Goal: Task Accomplishment & Management: Use online tool/utility

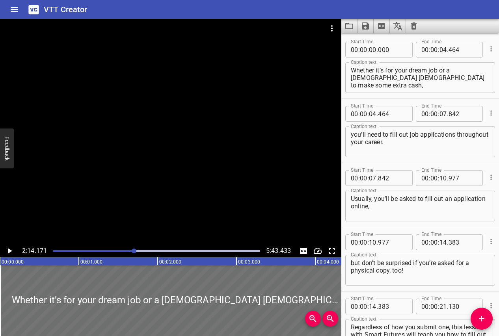
scroll to position [7, 0]
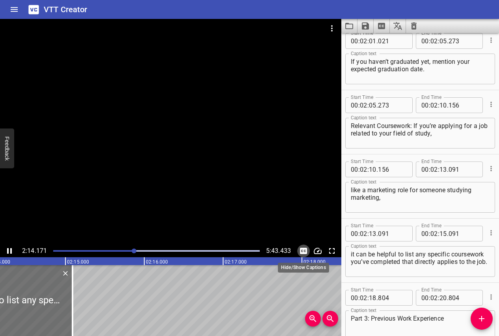
click at [297, 245] on button "Toggle captions" at bounding box center [303, 251] width 13 height 13
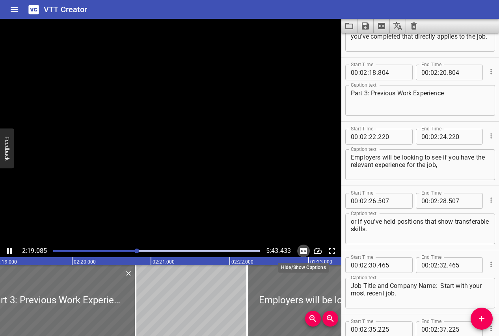
scroll to position [2120, 0]
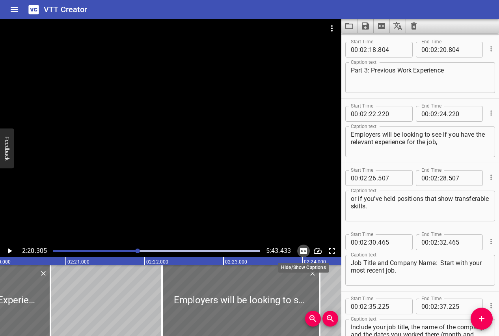
click at [297, 245] on button "Toggle captions" at bounding box center [303, 251] width 13 height 13
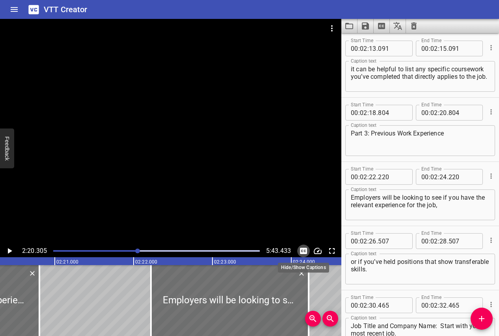
scroll to position [2041, 0]
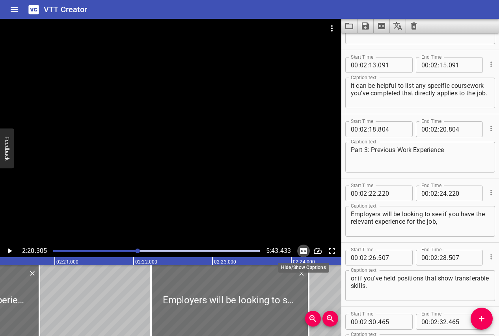
click at [443, 65] on input "number" at bounding box center [442, 65] width 7 height 16
type input "18"
type input "804"
click at [442, 130] on input "number" at bounding box center [442, 129] width 7 height 16
type input "22"
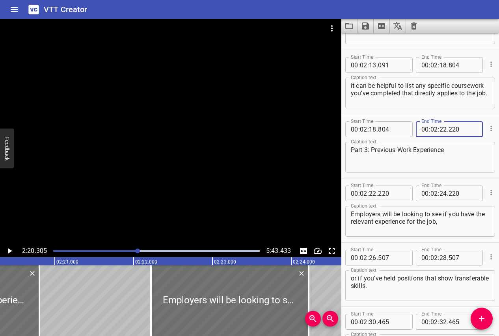
type input "220"
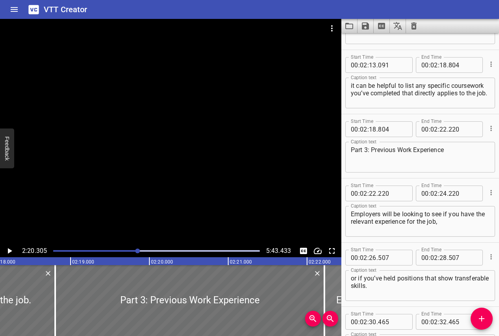
scroll to position [0, 10865]
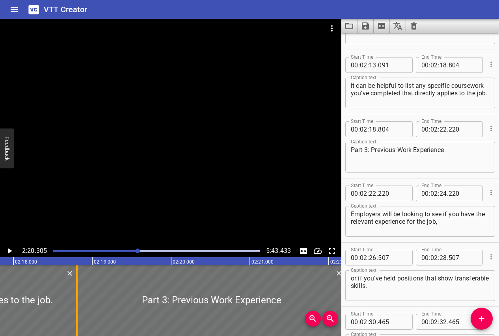
click at [78, 302] on div at bounding box center [77, 300] width 8 height 71
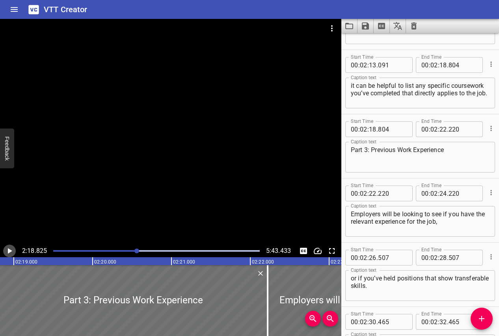
click at [7, 250] on icon "Play/Pause" at bounding box center [9, 250] width 9 height 9
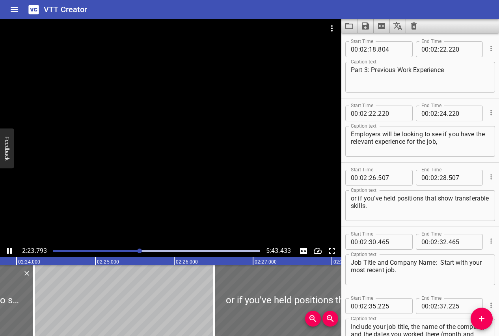
scroll to position [2115, 0]
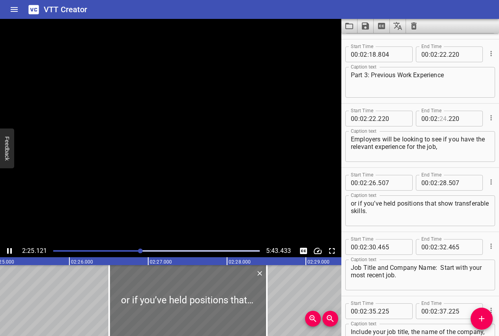
click at [443, 118] on input "number" at bounding box center [442, 119] width 7 height 16
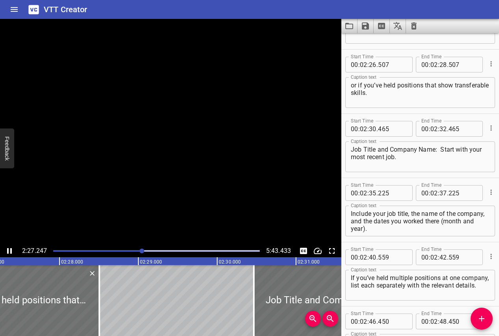
scroll to position [0, 0]
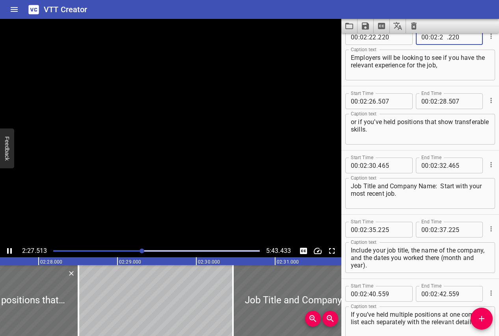
type input "26"
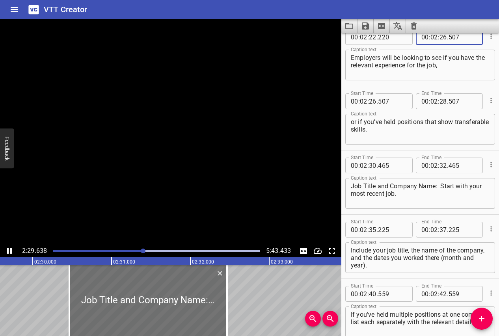
type input "507"
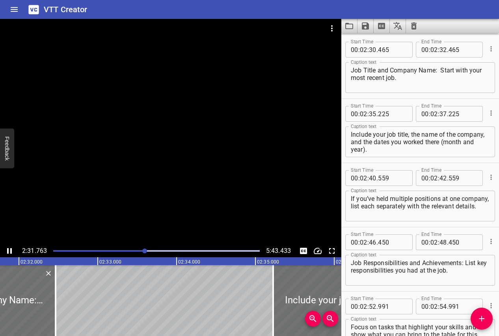
click at [9, 251] on icon "Play/Pause" at bounding box center [9, 250] width 9 height 9
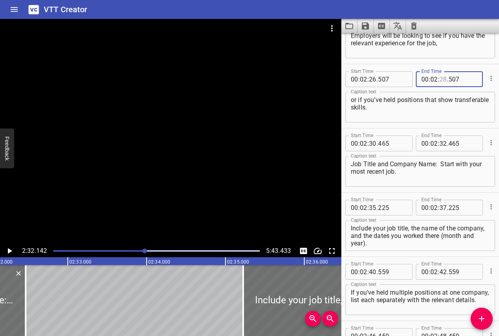
click at [444, 80] on input "number" at bounding box center [442, 79] width 7 height 16
type input "30"
type input "465"
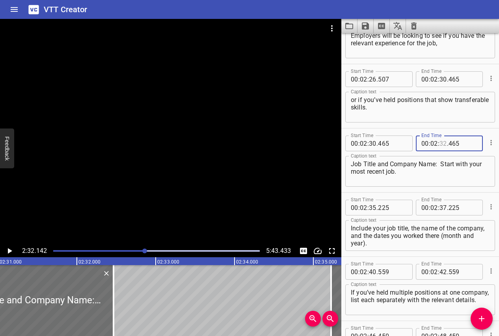
click at [443, 142] on input "number" at bounding box center [442, 144] width 7 height 16
type input "35"
type input "225"
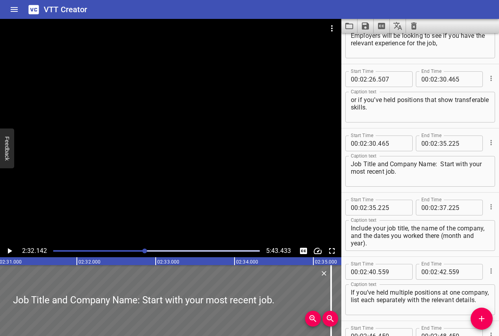
click at [10, 249] on icon "Play/Pause" at bounding box center [9, 250] width 9 height 9
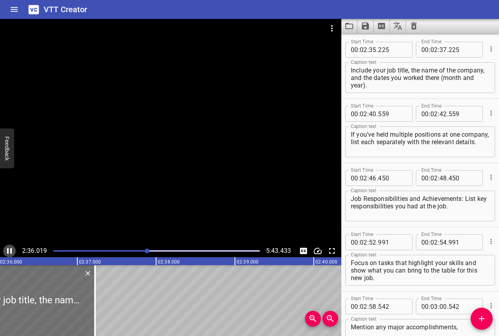
click at [7, 247] on icon "Play/Pause" at bounding box center [9, 250] width 9 height 9
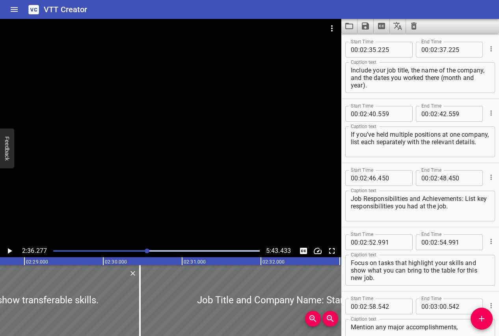
scroll to position [0, 11740]
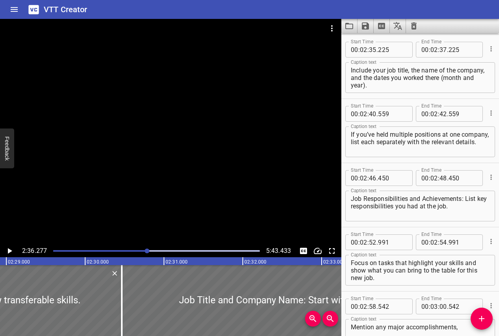
click at [372, 206] on textarea "Job Responsibilities and Achievements: List key responsibilities you had at the…" at bounding box center [420, 206] width 139 height 22
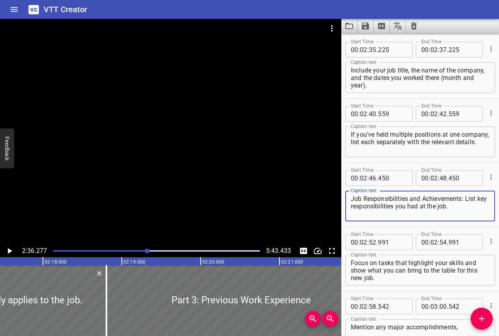
scroll to position [0, 10828]
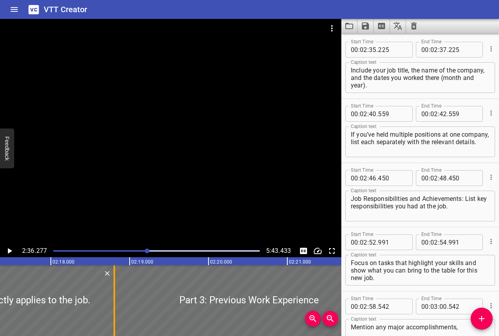
click at [112, 293] on div at bounding box center [114, 300] width 8 height 71
click at [6, 250] on icon "Play/Pause" at bounding box center [9, 250] width 9 height 9
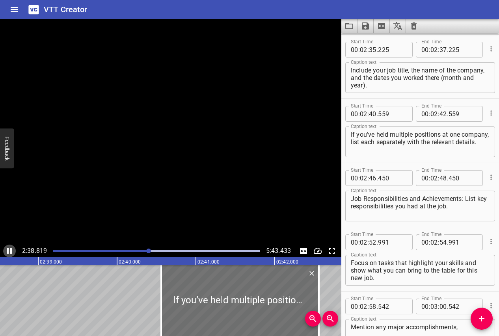
click at [6, 250] on icon "Play/Pause" at bounding box center [9, 250] width 9 height 9
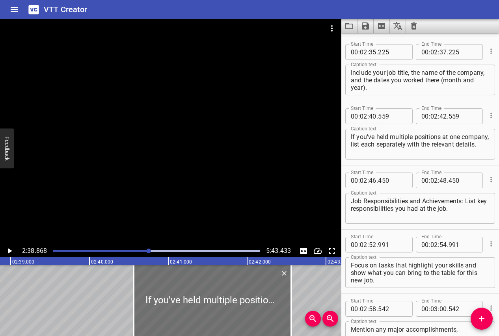
scroll to position [2366, 0]
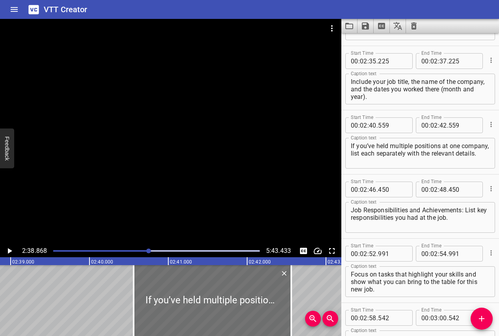
click at [418, 100] on textarea "Include your job title, the name of the company, and the dates you worked there…" at bounding box center [420, 89] width 139 height 22
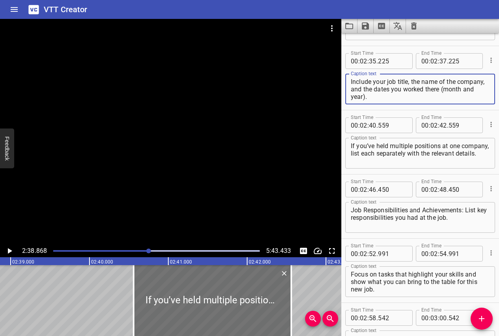
click at [445, 89] on textarea "Include your job title, the name of the company, and the dates you worked there…" at bounding box center [420, 89] width 139 height 22
click at [365, 96] on textarea "Include your job title, the name of the company, and the dates you worked there…" at bounding box center [420, 89] width 139 height 22
type textarea "Include your job title, the name of the company, and the dates you worked there…"
click at [387, 60] on input "number" at bounding box center [392, 61] width 29 height 16
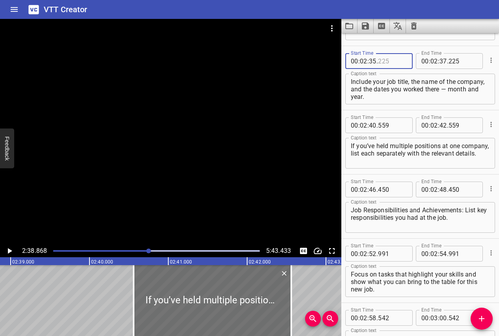
type input "225"
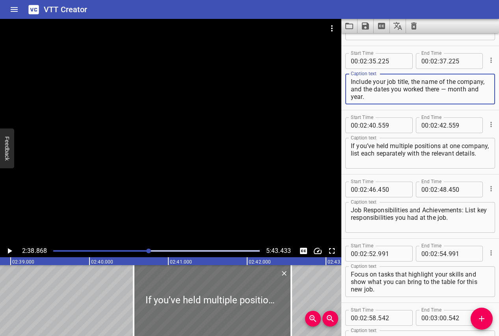
click at [378, 97] on textarea "Include your job title, the name of the company, and the dates you worked there…" at bounding box center [420, 89] width 139 height 22
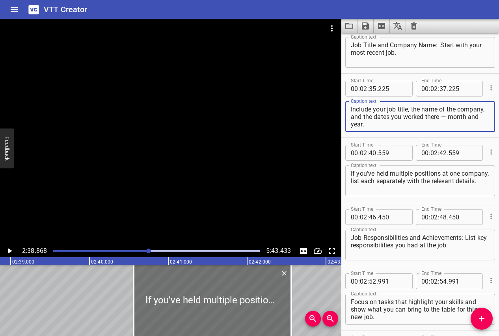
scroll to position [2318, 0]
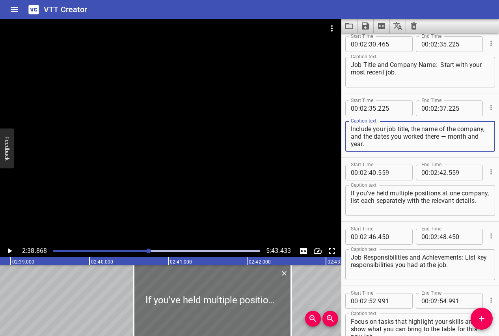
click at [390, 68] on textarea "Job Title and Company Name: Start with your most recent job." at bounding box center [420, 72] width 139 height 22
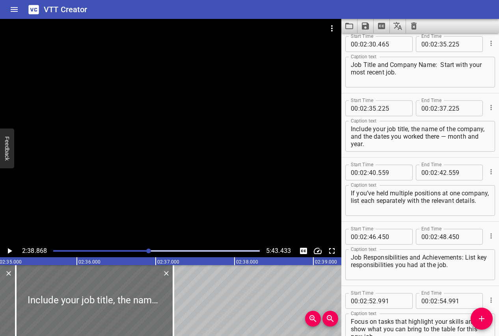
scroll to position [0, 12164]
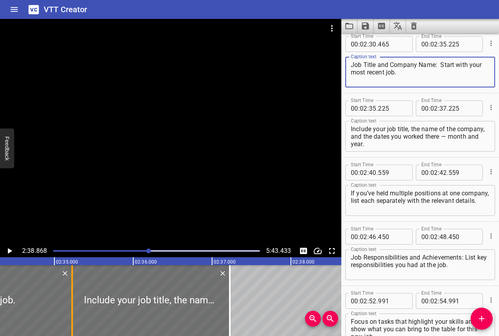
click at [71, 290] on div at bounding box center [72, 300] width 2 height 71
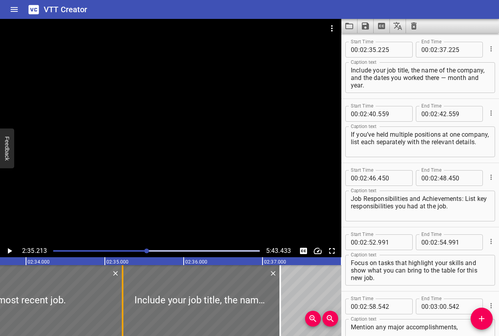
scroll to position [0, 12099]
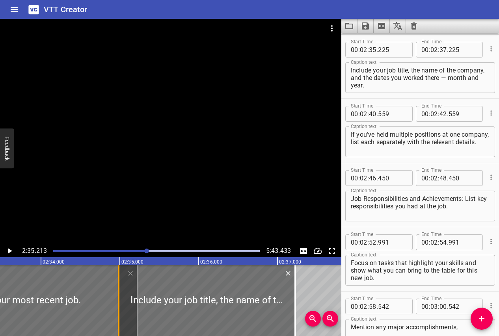
drag, startPoint x: 137, startPoint y: 293, endPoint x: 118, endPoint y: 292, distance: 18.9
click at [118, 292] on div at bounding box center [119, 300] width 2 height 71
type input "34"
type input "985"
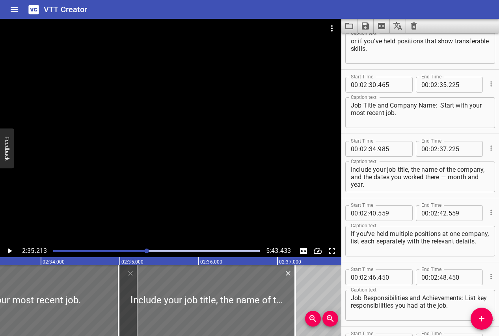
scroll to position [2273, 0]
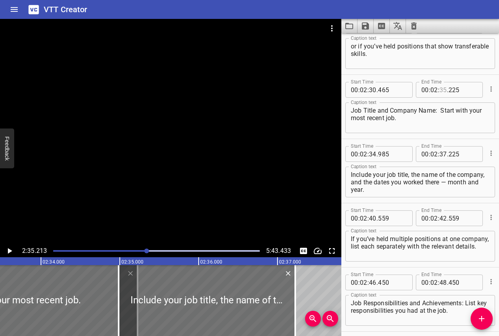
click at [443, 91] on input "number" at bounding box center [442, 90] width 7 height 16
type input "34"
type input "985"
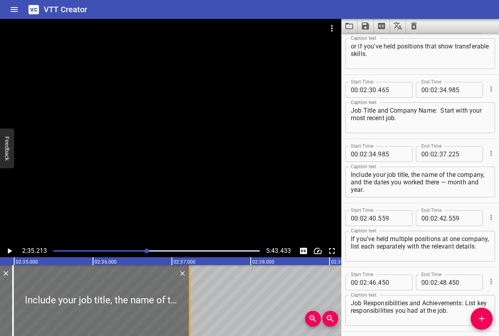
scroll to position [0, 12248]
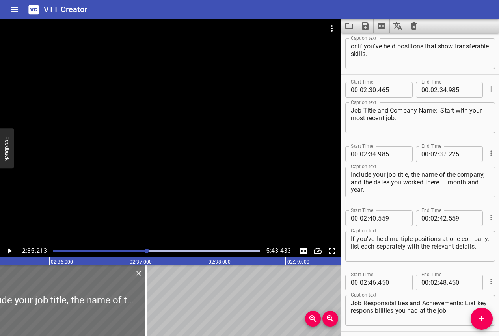
click at [442, 152] on input "number" at bounding box center [442, 154] width 7 height 16
type input "40"
type input "559"
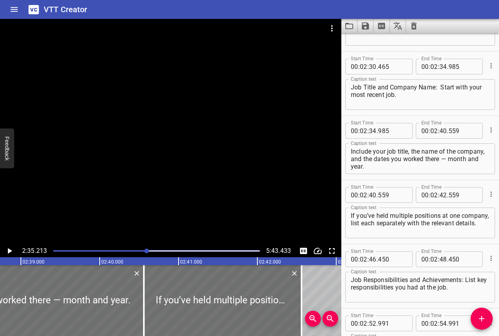
scroll to position [2297, 0]
click at [443, 194] on input "number" at bounding box center [442, 194] width 7 height 16
type input "46"
type input "450"
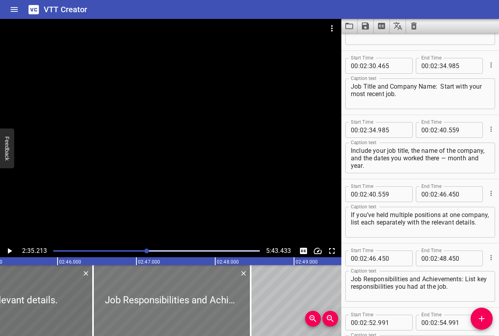
scroll to position [0, 13032]
click at [89, 298] on div at bounding box center [90, 300] width 2 height 71
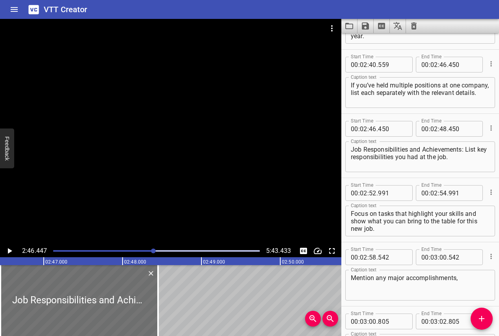
scroll to position [2441, 0]
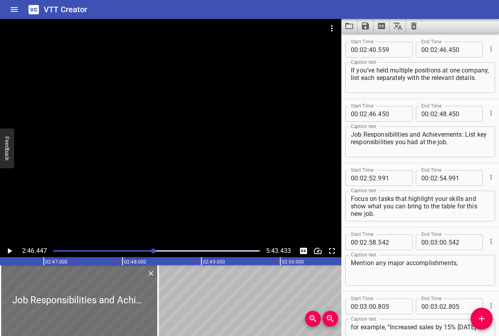
click at [6, 251] on icon "Play/Pause" at bounding box center [9, 250] width 9 height 9
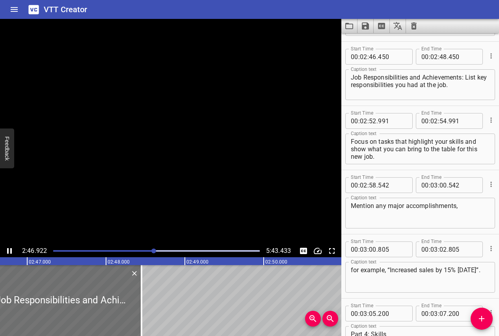
scroll to position [2506, 0]
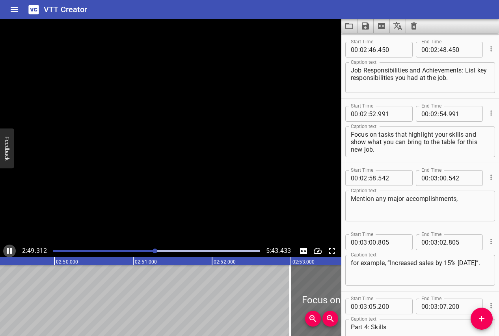
click at [6, 251] on icon "Play/Pause" at bounding box center [9, 250] width 9 height 9
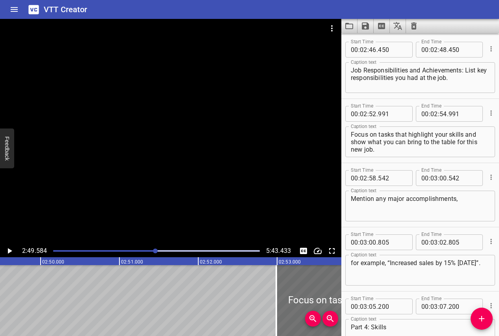
scroll to position [0, 13368]
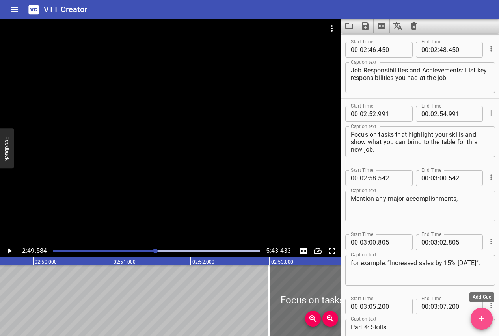
click at [484, 324] on button "Add Cue" at bounding box center [482, 319] width 22 height 22
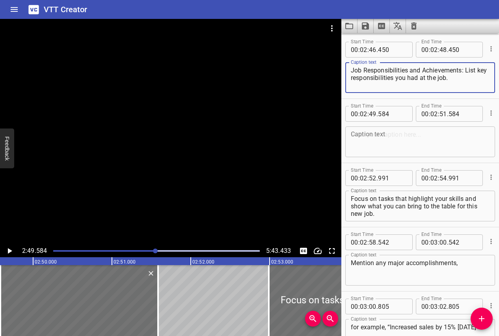
drag, startPoint x: 465, startPoint y: 69, endPoint x: 465, endPoint y: 79, distance: 9.9
click at [465, 79] on textarea "Job Responsibilities and Achievements: List key responsibilities you had at the…" at bounding box center [420, 78] width 139 height 22
click at [407, 132] on textarea at bounding box center [420, 142] width 139 height 22
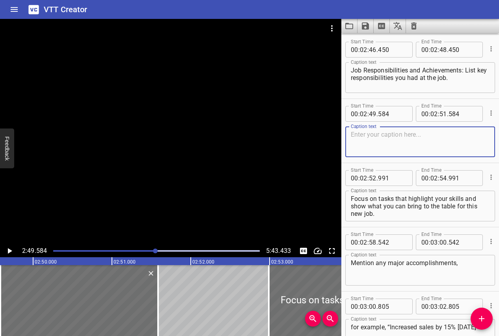
paste textarea "List key responsibilities you had at the job."
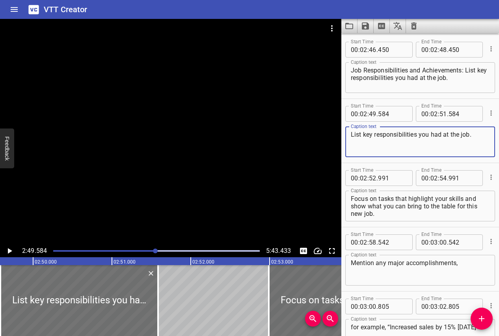
type textarea "List key responsibilities you had at the job."
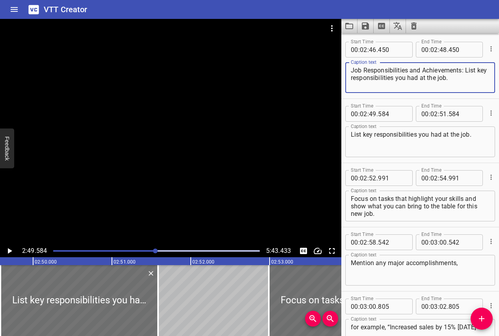
drag, startPoint x: 456, startPoint y: 84, endPoint x: 464, endPoint y: 71, distance: 15.0
click at [464, 71] on textarea "Job Responsibilities and Achievements: List key responsibilities you had at the…" at bounding box center [420, 78] width 139 height 22
type textarea "Job Responsibilities and Achievements"
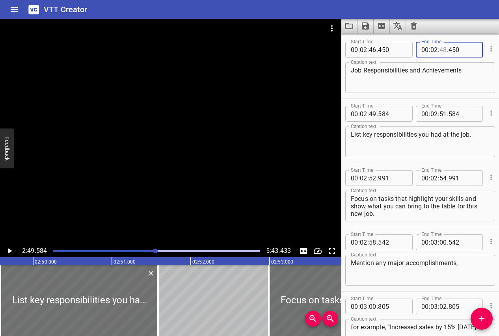
click at [443, 49] on input "number" at bounding box center [442, 50] width 7 height 16
type input "49"
type input "584"
click at [443, 112] on input "number" at bounding box center [442, 114] width 7 height 16
type input "52"
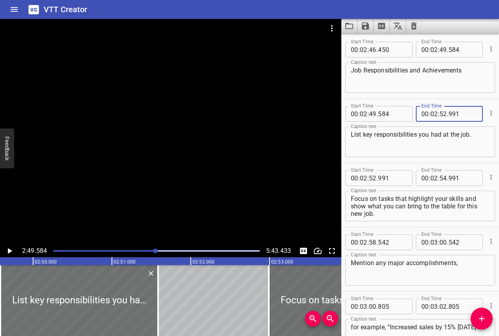
type input "991"
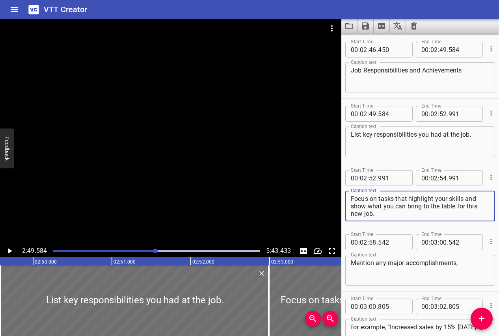
click at [400, 217] on textarea "Focus on tasks that highlight your skills and show what you can bring to the ta…" at bounding box center [420, 206] width 139 height 22
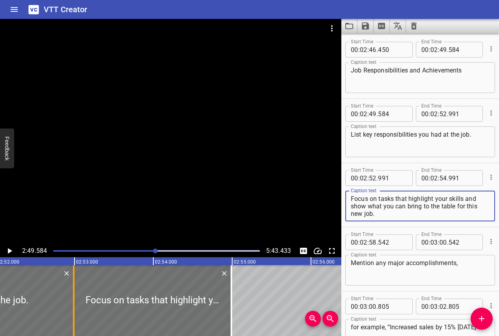
scroll to position [0, 13542]
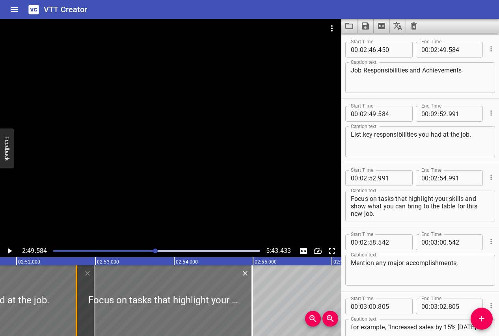
drag, startPoint x: 95, startPoint y: 293, endPoint x: 77, endPoint y: 293, distance: 18.1
click at [77, 293] on div at bounding box center [77, 300] width 8 height 71
type input "761"
click at [444, 111] on input "number" at bounding box center [442, 114] width 7 height 16
type input "52"
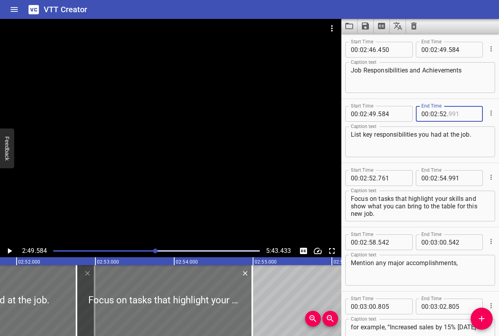
click at [453, 112] on input "number" at bounding box center [463, 114] width 29 height 16
type input "761"
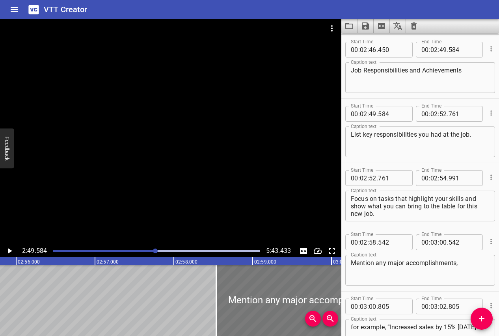
scroll to position [0, 13868]
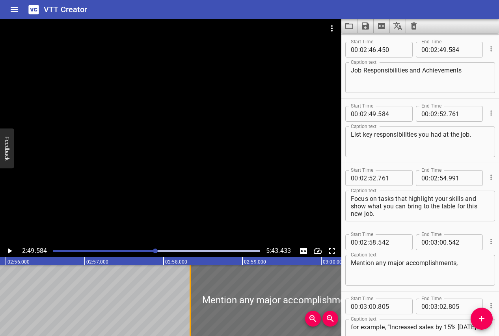
drag, startPoint x: 207, startPoint y: 304, endPoint x: 190, endPoint y: 304, distance: 17.3
click at [190, 304] on div at bounding box center [190, 300] width 8 height 71
type input "322"
click at [443, 178] on input "number" at bounding box center [442, 178] width 7 height 16
type input "58"
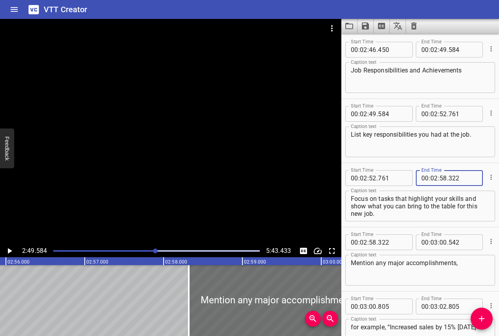
type input "322"
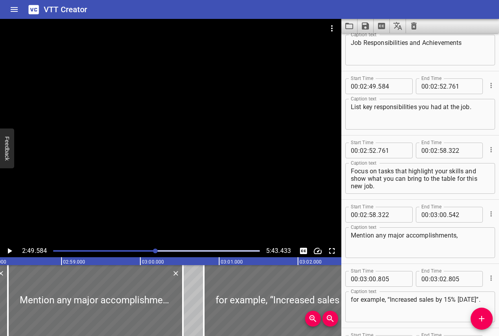
scroll to position [2534, 0]
click at [455, 214] on input "number" at bounding box center [463, 215] width 29 height 16
type input "805"
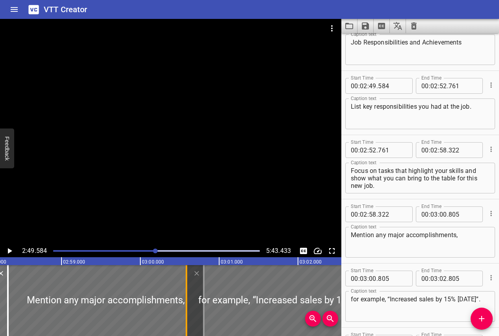
drag, startPoint x: 204, startPoint y: 313, endPoint x: 187, endPoint y: 312, distance: 17.4
click at [187, 312] on div at bounding box center [187, 300] width 2 height 71
type input "585"
click at [455, 215] on input "number" at bounding box center [463, 215] width 29 height 16
type input "585"
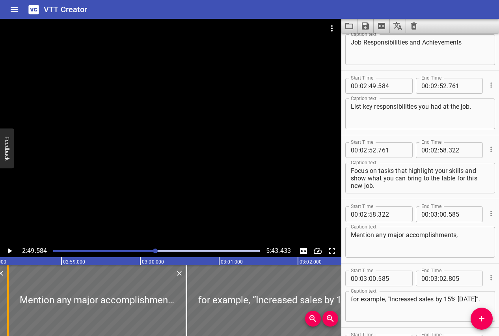
click at [9, 304] on div at bounding box center [8, 300] width 8 height 71
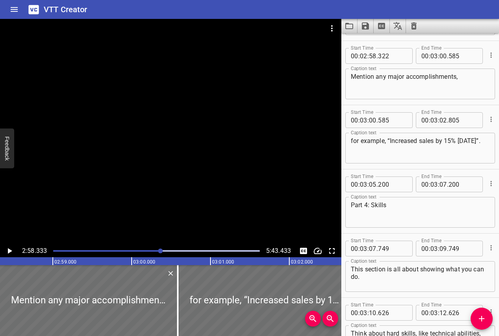
scroll to position [2698, 0]
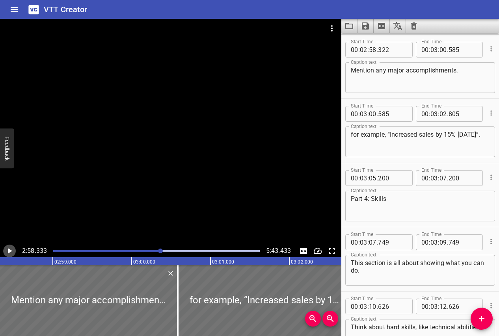
click at [8, 251] on icon "Play/Pause" at bounding box center [10, 251] width 4 height 6
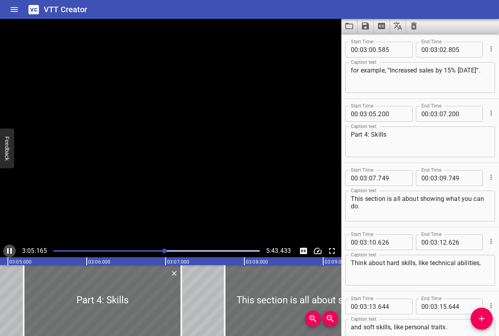
scroll to position [0, 14601]
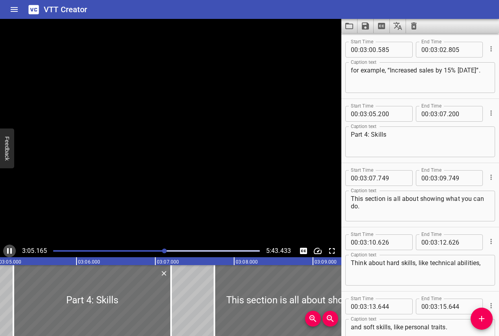
click at [8, 251] on icon "Play/Pause" at bounding box center [9, 251] width 5 height 6
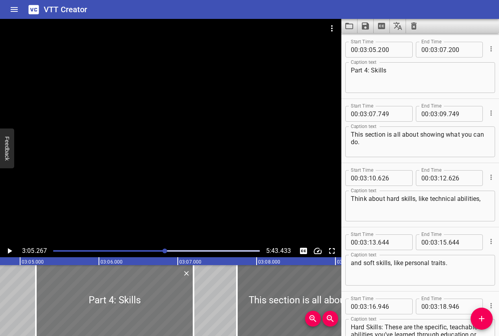
scroll to position [0, 14566]
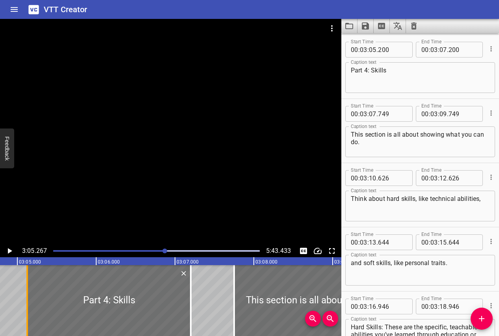
drag, startPoint x: 32, startPoint y: 301, endPoint x: 23, endPoint y: 301, distance: 8.3
click at [23, 301] on div at bounding box center [27, 300] width 8 height 71
click at [27, 300] on div at bounding box center [28, 300] width 8 height 71
type input "145"
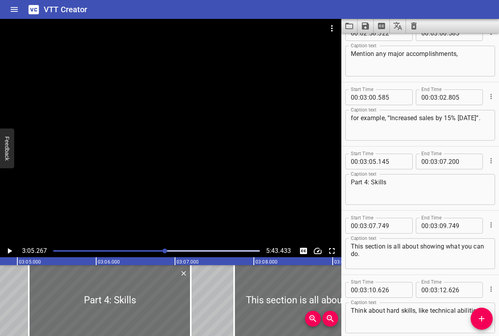
scroll to position [2706, 0]
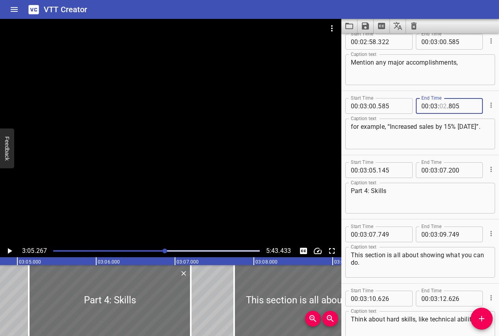
click at [443, 105] on input "number" at bounding box center [442, 106] width 7 height 16
type input "05"
type input "145"
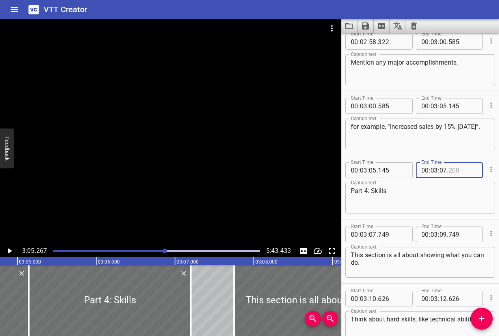
click at [454, 173] on input "number" at bounding box center [463, 170] width 29 height 16
type input "749"
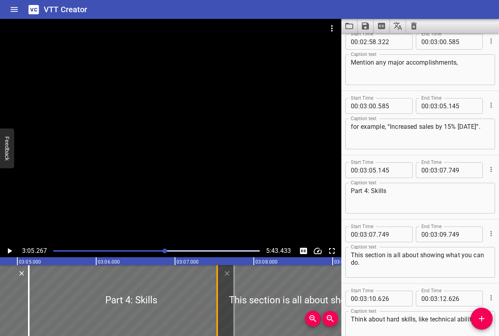
drag, startPoint x: 234, startPoint y: 324, endPoint x: 217, endPoint y: 324, distance: 16.9
click at [217, 324] on div at bounding box center [217, 300] width 2 height 71
type input "534"
click at [455, 169] on input "number" at bounding box center [463, 170] width 29 height 16
type input "534"
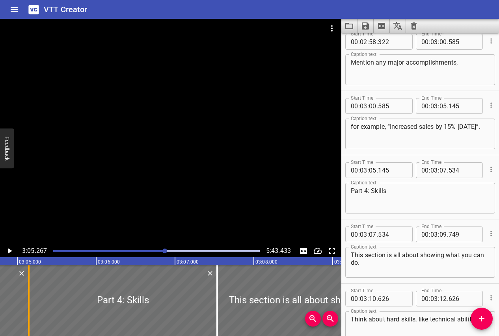
click at [28, 306] on div at bounding box center [29, 300] width 2 height 71
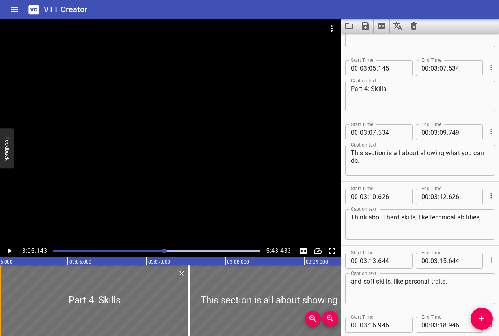
scroll to position [2827, 0]
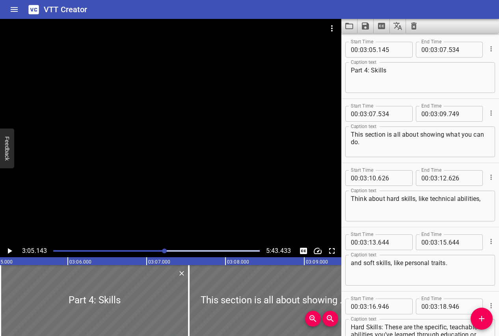
click at [10, 251] on icon "Play/Pause" at bounding box center [10, 251] width 4 height 6
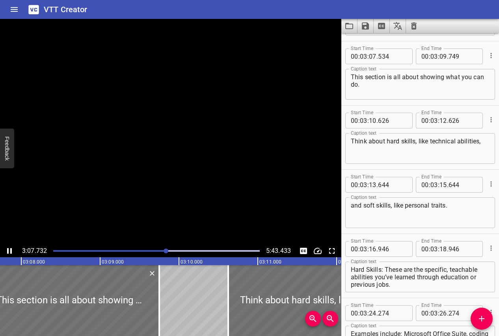
scroll to position [2891, 0]
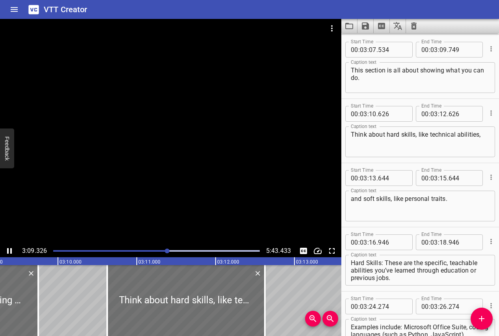
click at [9, 251] on icon "Play/Pause" at bounding box center [9, 250] width 9 height 9
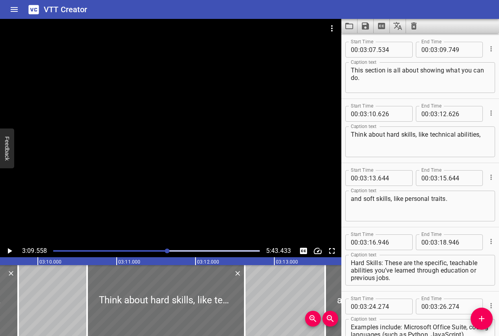
scroll to position [0, 14943]
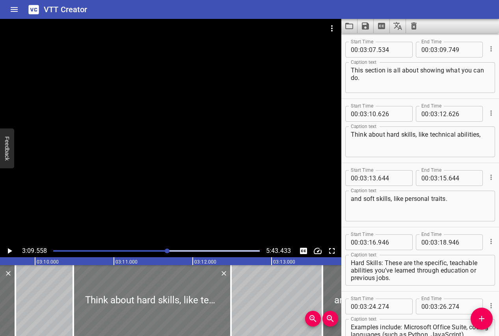
drag, startPoint x: 95, startPoint y: 280, endPoint x: 83, endPoint y: 279, distance: 11.4
click at [83, 279] on div at bounding box center [152, 300] width 158 height 71
type input "481"
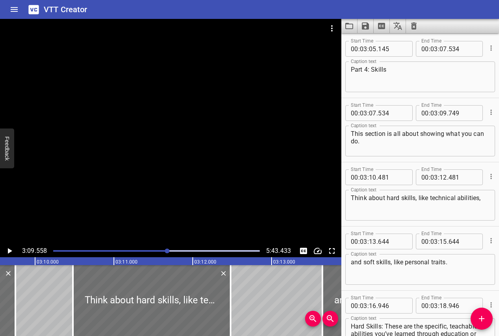
scroll to position [2821, 0]
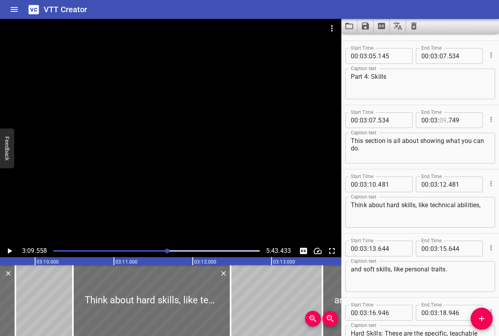
click at [444, 121] on input "number" at bounding box center [442, 120] width 7 height 16
type input "10"
type input "481"
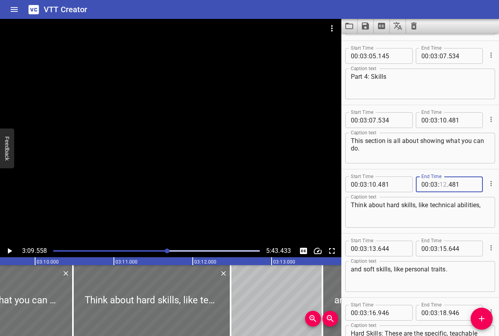
click at [443, 184] on input "number" at bounding box center [442, 185] width 7 height 16
type input "13"
type input "644"
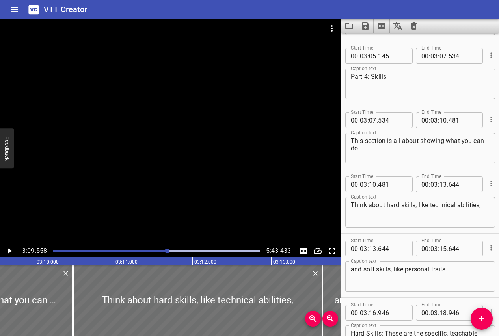
click at [13, 249] on icon "Play/Pause" at bounding box center [9, 250] width 9 height 9
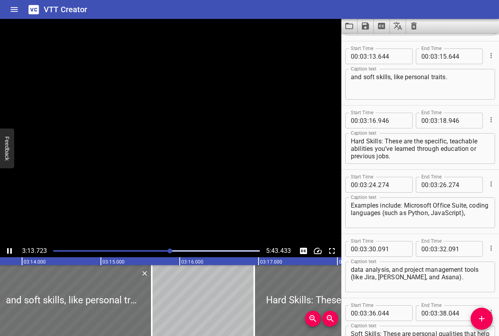
scroll to position [3020, 0]
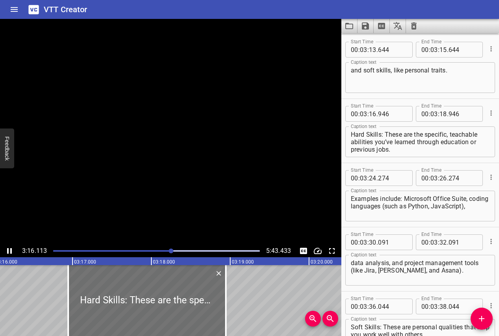
click at [13, 249] on icon "Play/Pause" at bounding box center [9, 250] width 9 height 9
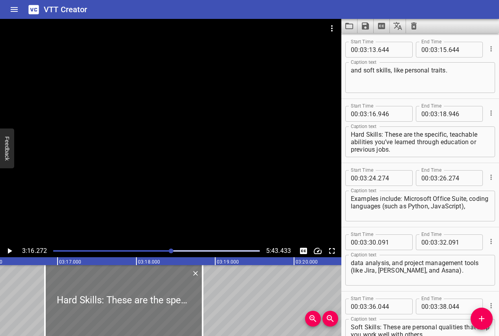
drag, startPoint x: 81, startPoint y: 288, endPoint x: 73, endPoint y: 288, distance: 8.3
click at [73, 288] on div at bounding box center [124, 300] width 158 height 71
type input "841"
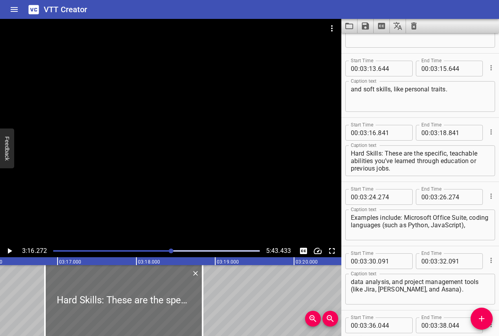
scroll to position [2998, 0]
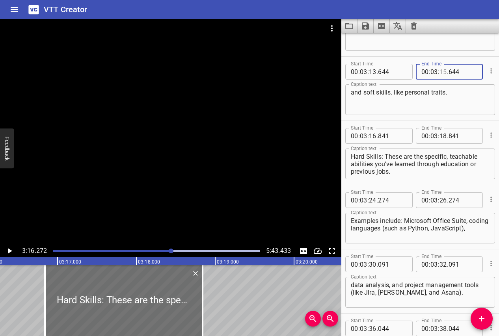
click at [443, 71] on input "number" at bounding box center [442, 72] width 7 height 16
type input "16"
type input "841"
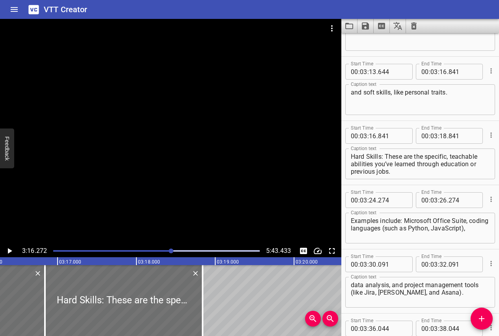
click at [11, 254] on icon "Play/Pause" at bounding box center [9, 250] width 9 height 9
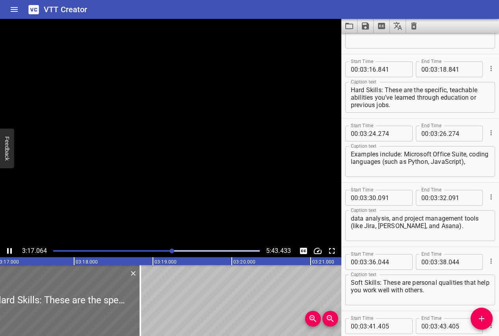
scroll to position [3084, 0]
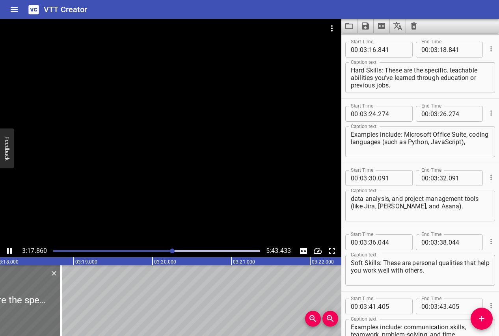
click at [11, 254] on icon "Play/Pause" at bounding box center [9, 250] width 9 height 9
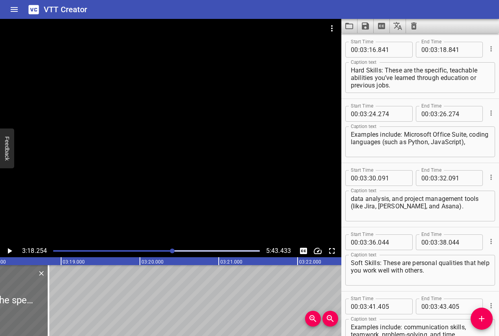
scroll to position [0, 15628]
click at [8, 252] on icon "Play/Pause" at bounding box center [10, 251] width 4 height 6
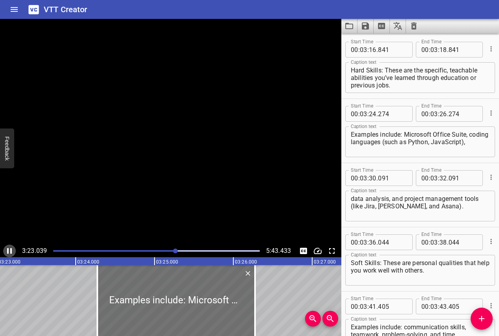
click at [8, 252] on icon "Play/Pause" at bounding box center [9, 251] width 5 height 6
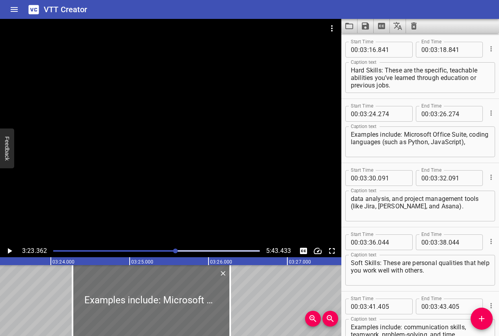
scroll to position [0, 16031]
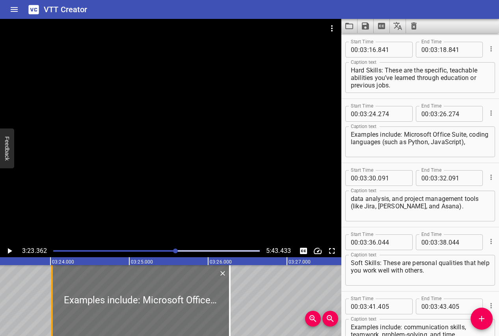
drag, startPoint x: 73, startPoint y: 279, endPoint x: 52, endPoint y: 279, distance: 20.5
click at [52, 279] on div at bounding box center [52, 300] width 8 height 71
type input "014"
click at [444, 49] on input "number" at bounding box center [442, 50] width 7 height 16
type input "24"
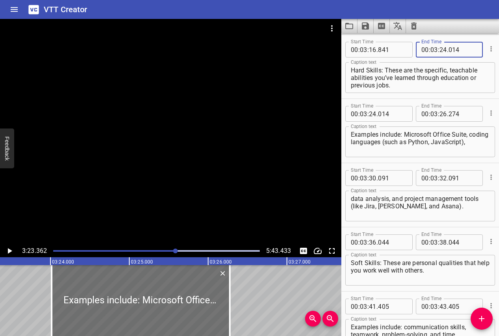
type input "014"
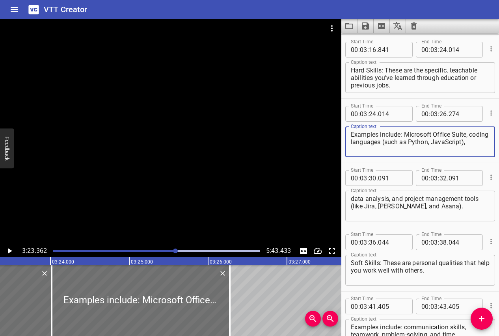
click at [404, 136] on textarea "Examples include: Microsoft Office Suite, coding languages (such as Python, Jav…" at bounding box center [420, 142] width 139 height 22
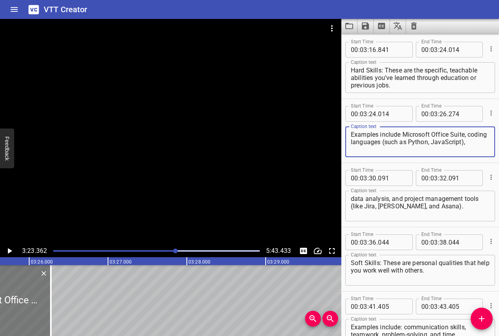
scroll to position [0, 16213]
type textarea "Examples include Microsoft Office Suite, coding languages (such as Python, Java…"
click at [442, 112] on input "number" at bounding box center [442, 114] width 7 height 16
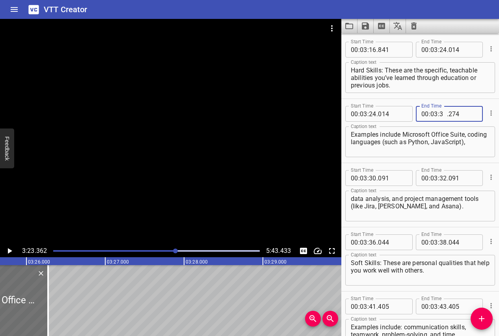
type input "30"
type input "091"
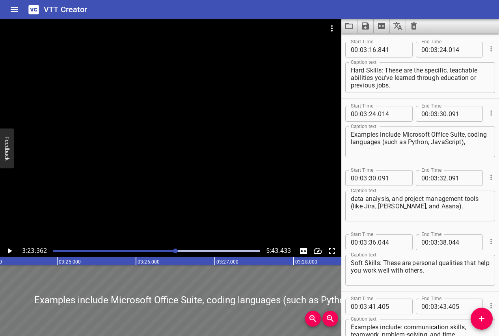
scroll to position [0, 16033]
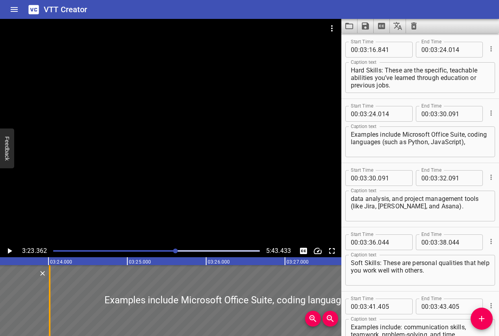
click at [50, 300] on div at bounding box center [50, 300] width 8 height 71
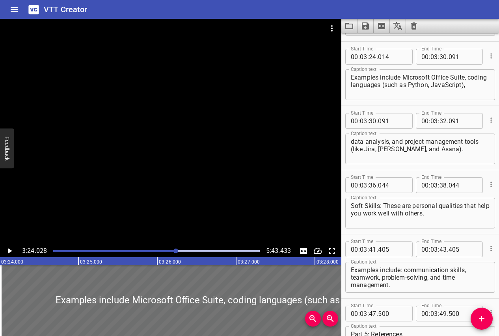
scroll to position [3148, 0]
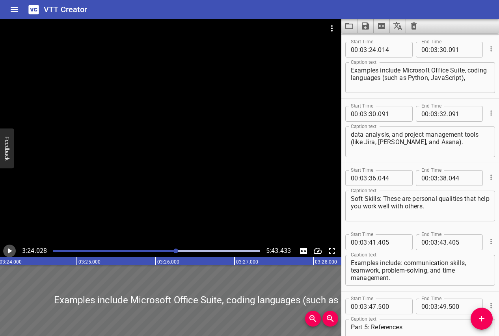
click at [8, 250] on icon "Play/Pause" at bounding box center [10, 251] width 4 height 6
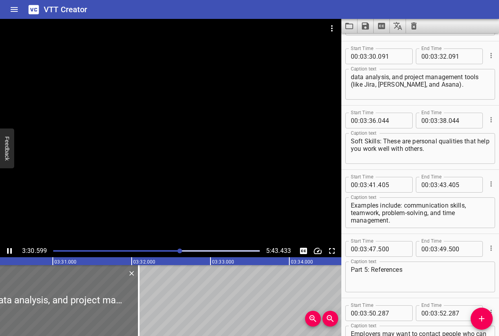
scroll to position [3212, 0]
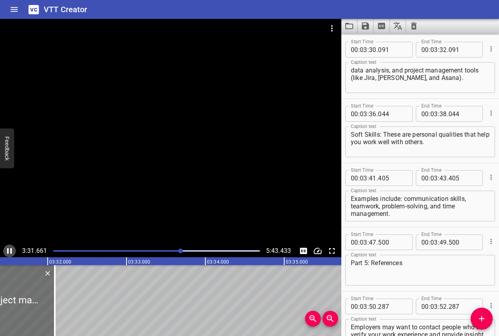
click at [11, 250] on icon "Play/Pause" at bounding box center [9, 251] width 5 height 6
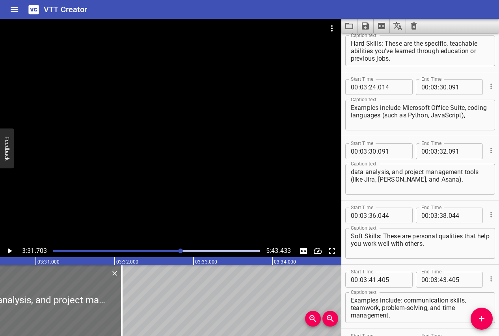
scroll to position [3107, 0]
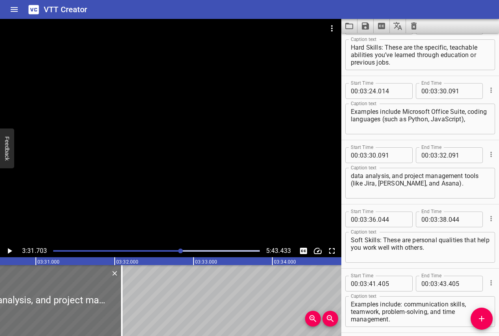
click at [410, 117] on textarea "Examples include Microsoft Office Suite, coding languages (such as Python, Java…" at bounding box center [420, 119] width 139 height 22
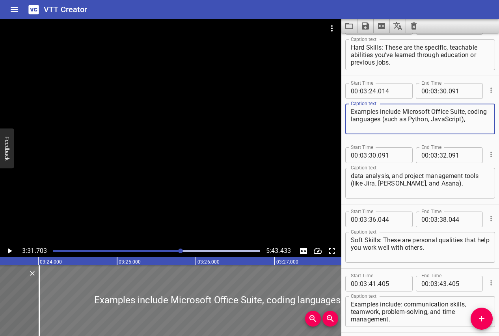
scroll to position [0, 16026]
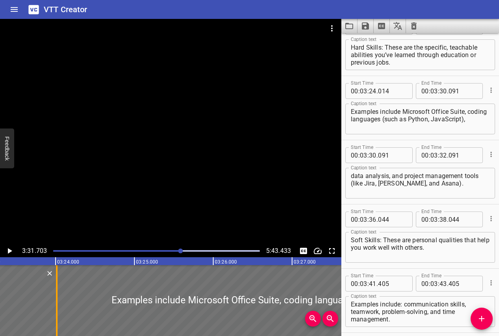
click at [58, 306] on div at bounding box center [57, 300] width 8 height 71
click at [54, 289] on div at bounding box center [57, 300] width 8 height 71
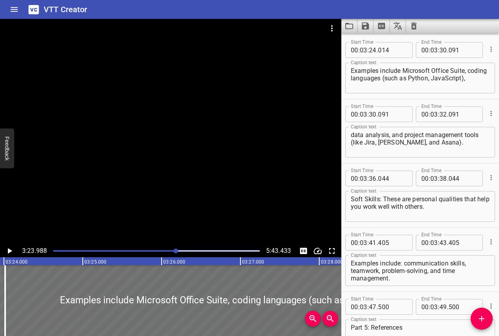
scroll to position [3148, 0]
click at [5, 251] on icon "Play/Pause" at bounding box center [9, 250] width 9 height 9
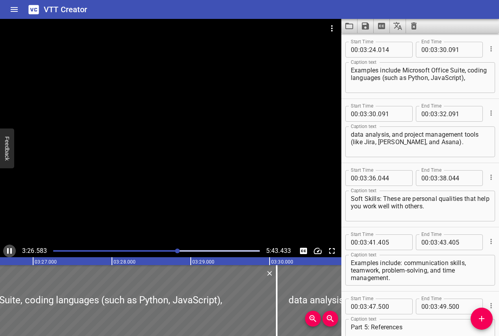
click at [5, 251] on icon "Play/Pause" at bounding box center [9, 250] width 9 height 9
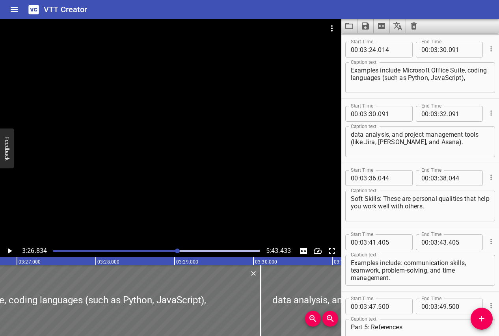
scroll to position [0, 16305]
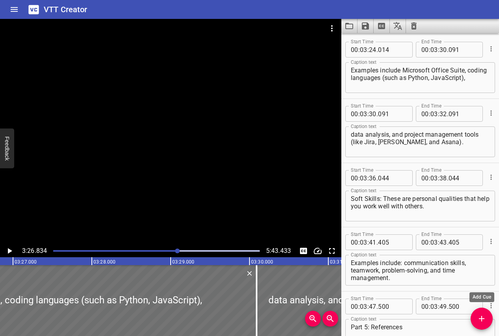
click at [482, 320] on icon "Add Cue" at bounding box center [482, 319] width 6 height 6
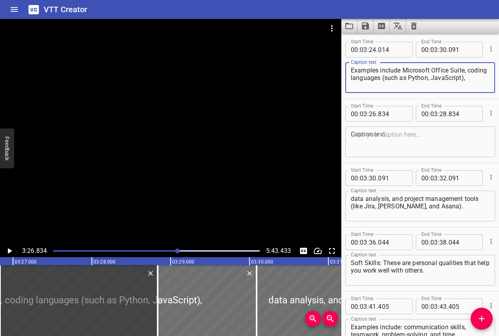
drag, startPoint x: 468, startPoint y: 69, endPoint x: 471, endPoint y: 80, distance: 12.1
click at [471, 80] on textarea "Examples include Microsoft Office Suite, coding languages (such as Python, Java…" at bounding box center [420, 78] width 139 height 22
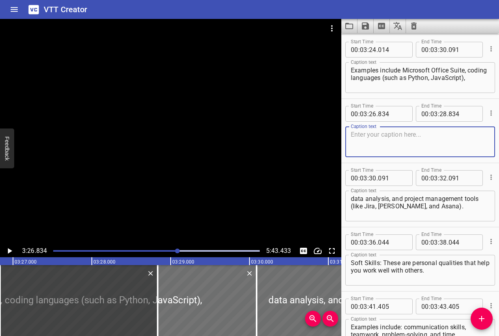
click at [405, 136] on textarea at bounding box center [420, 142] width 139 height 22
paste textarea "coding languages (such as Python, JavaScript),"
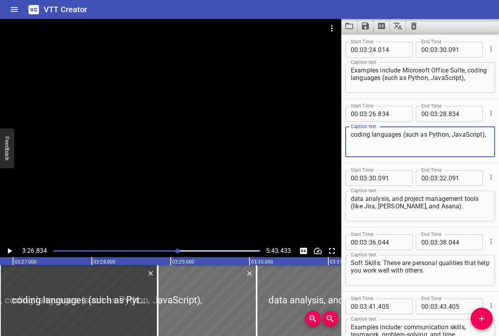
type textarea "coding languages (such as Python, JavaScript),"
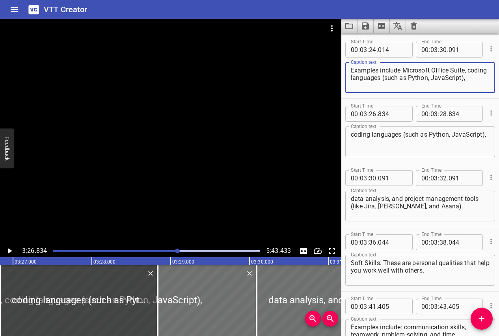
drag, startPoint x: 469, startPoint y: 86, endPoint x: 468, endPoint y: 72, distance: 13.8
click at [468, 72] on textarea "Examples include Microsoft Office Suite, coding languages (such as Python, Java…" at bounding box center [420, 78] width 139 height 22
type textarea "Examples include Microsoft Office Suite,"
click at [371, 114] on input "number" at bounding box center [372, 114] width 7 height 16
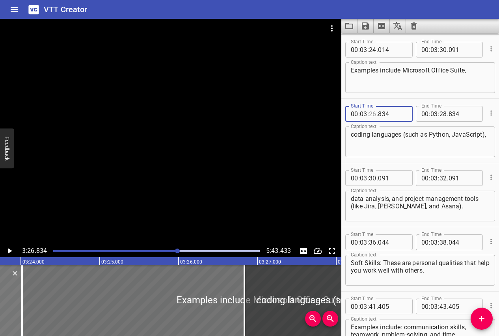
scroll to position [0, 16059]
type input "26"
click at [25, 305] on div at bounding box center [23, 300] width 8 height 71
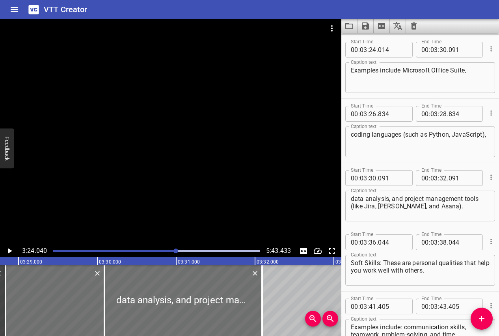
scroll to position [3139, 0]
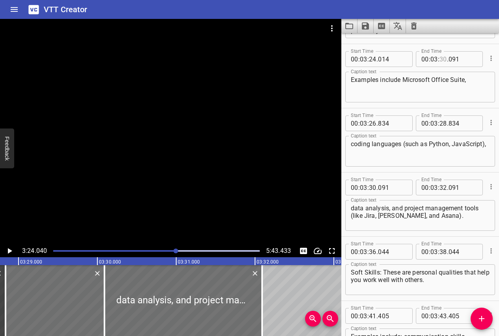
click at [444, 59] on input "number" at bounding box center [442, 59] width 7 height 16
type input "26"
type input "834"
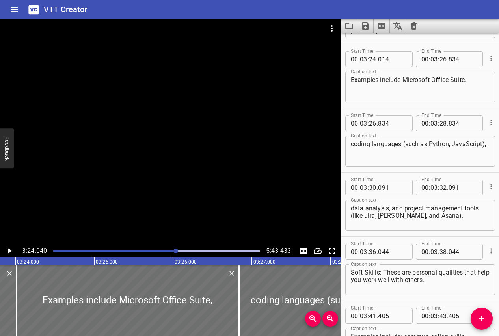
scroll to position [0, 16056]
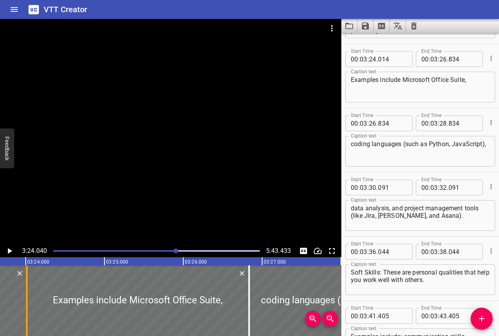
click at [26, 307] on div at bounding box center [27, 300] width 2 height 71
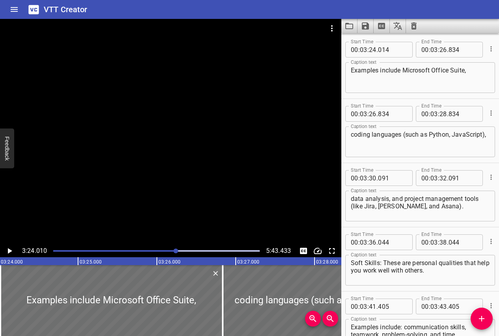
click at [8, 247] on icon "Play/Pause" at bounding box center [9, 250] width 9 height 9
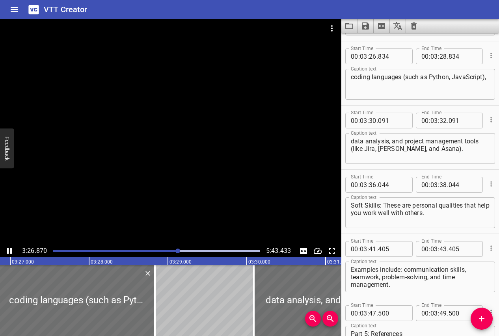
scroll to position [3212, 0]
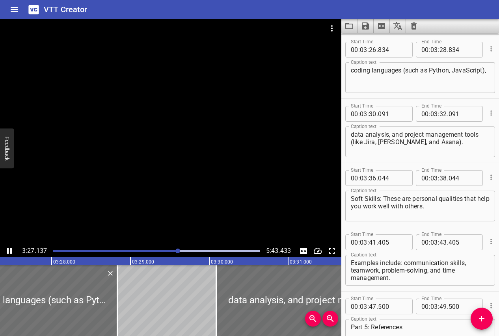
click at [12, 251] on icon "Play/Pause" at bounding box center [9, 250] width 9 height 9
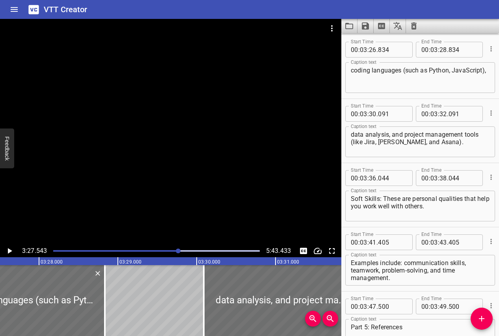
scroll to position [0, 16361]
click at [406, 71] on textarea "coding languages (such as Python, JavaScript)," at bounding box center [420, 78] width 139 height 22
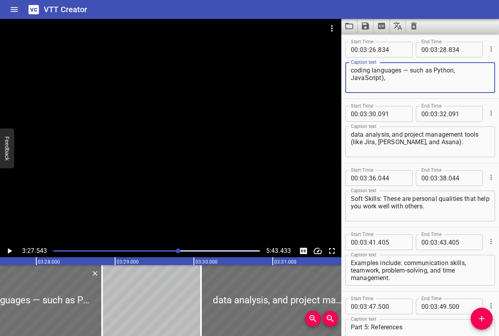
click at [384, 78] on textarea "coding languages — such as Python, JavaScript)," at bounding box center [420, 78] width 139 height 22
drag, startPoint x: 465, startPoint y: 111, endPoint x: 418, endPoint y: 84, distance: 53.8
click at [418, 84] on textarea "coding languages — such as Python, JavaScript —," at bounding box center [420, 78] width 139 height 22
drag, startPoint x: 411, startPoint y: 69, endPoint x: 401, endPoint y: 69, distance: 9.5
click at [401, 69] on textarea "coding languages — such as Python, JavaScript," at bounding box center [420, 78] width 139 height 22
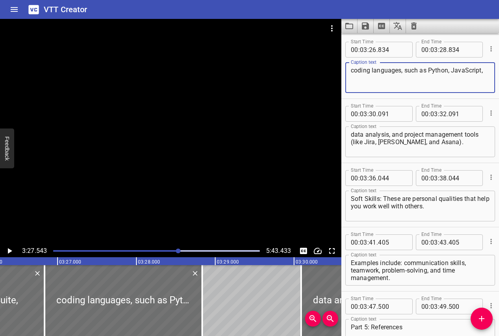
scroll to position [0, 16198]
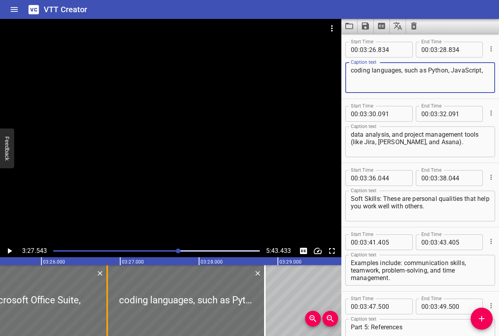
type textarea "coding languages, such as Python, JavaScript,"
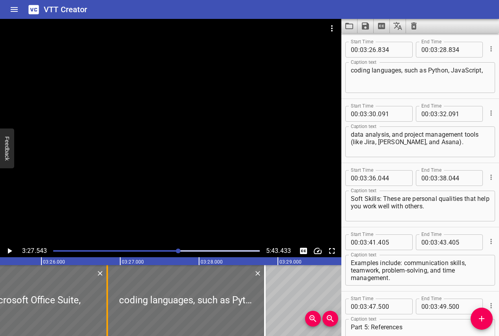
click at [109, 309] on div at bounding box center [107, 300] width 8 height 71
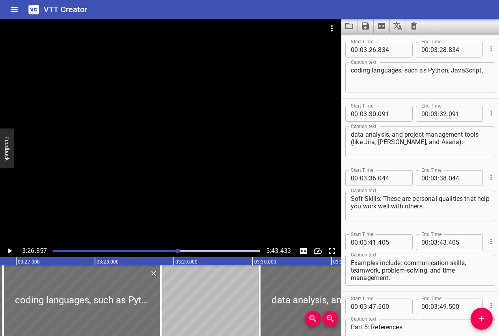
scroll to position [0, 16307]
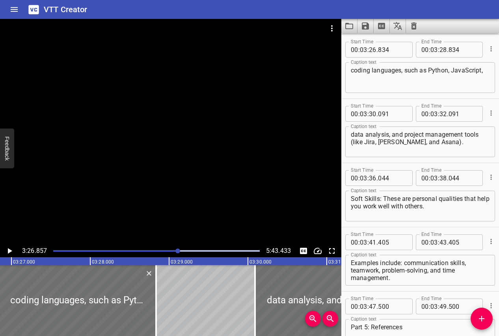
click at [10, 251] on icon "Play/Pause" at bounding box center [10, 251] width 4 height 6
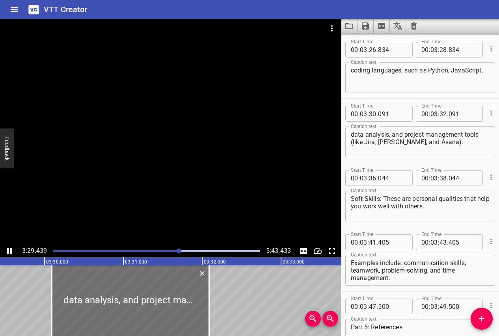
click at [10, 251] on icon "Play/Pause" at bounding box center [9, 250] width 9 height 9
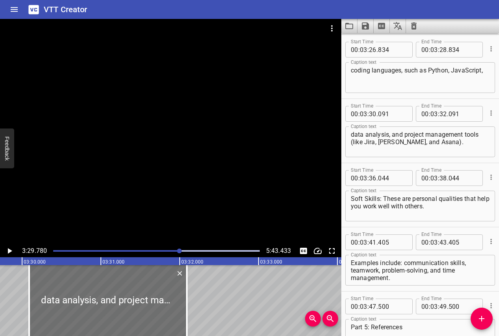
scroll to position [0, 16537]
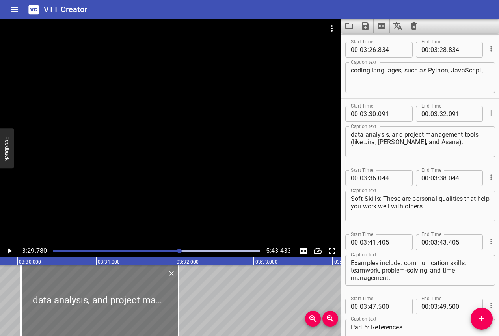
click at [111, 298] on div at bounding box center [100, 300] width 158 height 71
type input "046"
click at [444, 48] on input "number" at bounding box center [442, 50] width 7 height 16
type input "30"
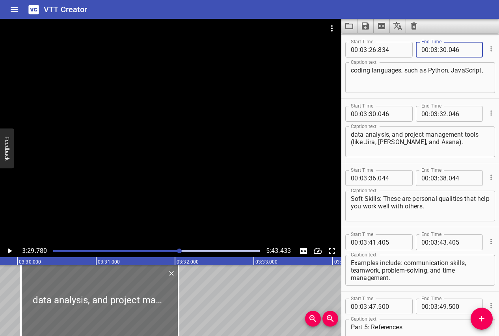
type input "046"
click at [9, 251] on icon "Play/Pause" at bounding box center [10, 251] width 4 height 6
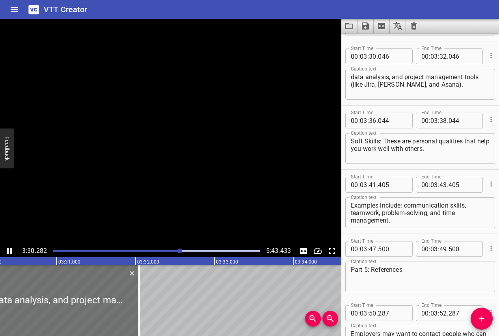
scroll to position [3277, 0]
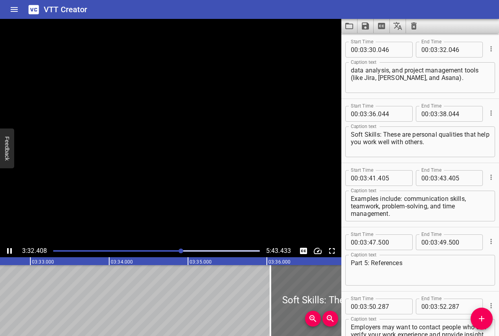
click at [9, 251] on icon "Play/Pause" at bounding box center [9, 250] width 9 height 9
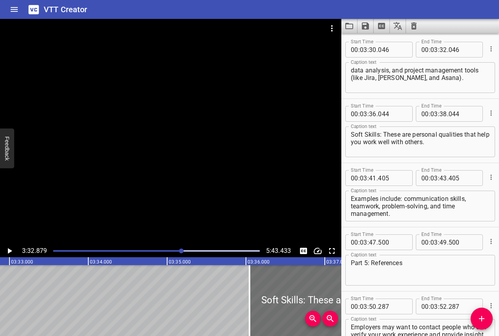
click at [353, 79] on textarea "data analysis, and project management tools (like Jira, [PERSON_NAME], and Asan…" at bounding box center [420, 78] width 139 height 22
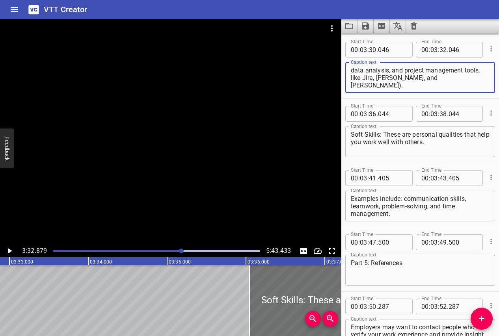
click at [426, 79] on textarea "data analysis, and project management tools, like Jira, [PERSON_NAME], and [PER…" at bounding box center [420, 78] width 139 height 22
click at [482, 72] on textarea "data analysis, and project management tools, like Jira, [PERSON_NAME], and [PER…" at bounding box center [420, 78] width 139 height 22
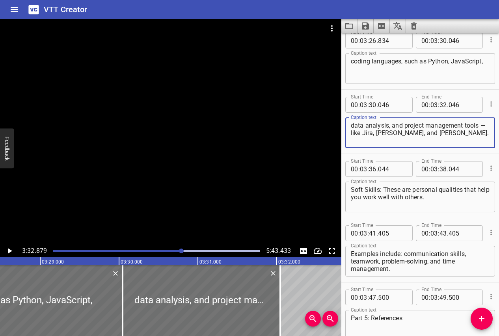
scroll to position [0, 16434]
type textarea "data analysis, and project management tools — like Jira, [PERSON_NAME], and [PE…"
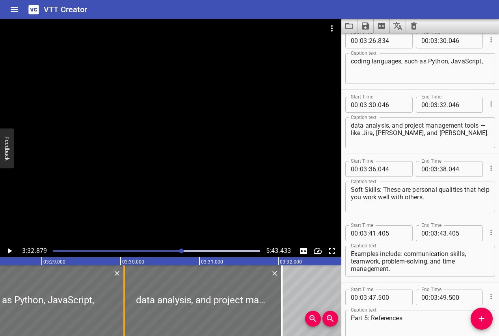
click at [121, 296] on div at bounding box center [124, 300] width 8 height 71
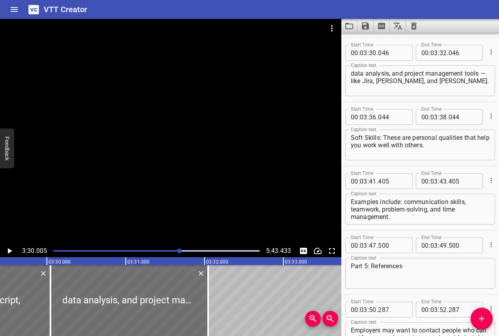
scroll to position [3277, 0]
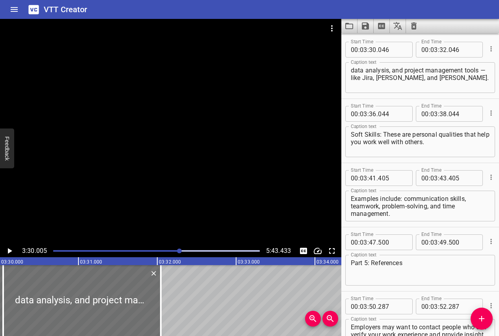
click at [10, 251] on icon "Play/Pause" at bounding box center [10, 251] width 4 height 6
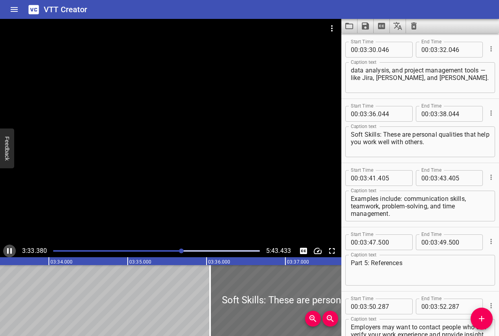
click at [10, 250] on icon "Play/Pause" at bounding box center [9, 250] width 9 height 9
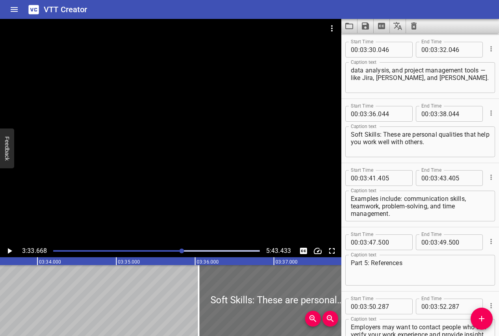
scroll to position [0, 16843]
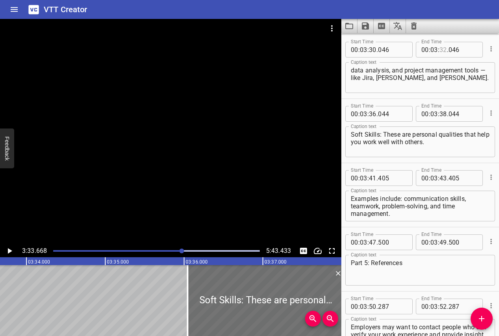
click at [445, 50] on input "number" at bounding box center [442, 50] width 7 height 16
type input "36"
type input "044"
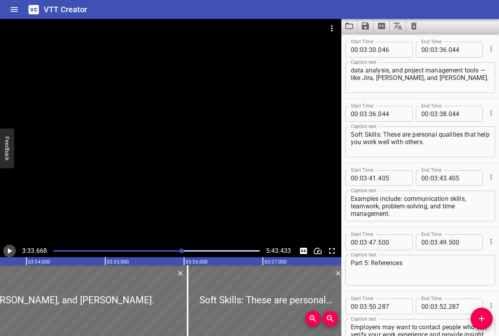
click at [9, 251] on icon "Play/Pause" at bounding box center [10, 251] width 4 height 6
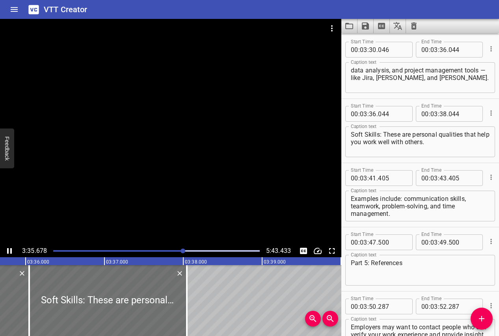
click at [8, 251] on icon "Play/Pause" at bounding box center [9, 251] width 5 height 6
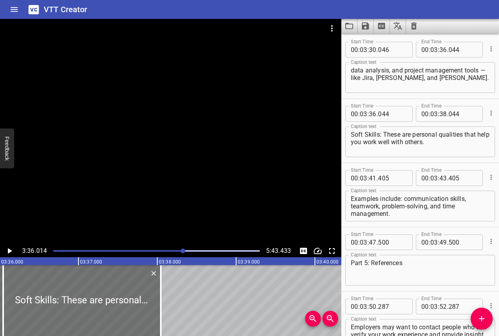
scroll to position [0, 17029]
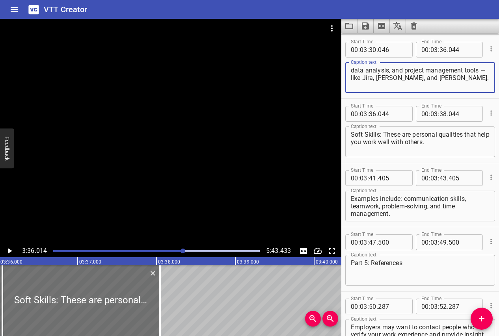
drag, startPoint x: 488, startPoint y: 71, endPoint x: 479, endPoint y: 70, distance: 9.5
click at [479, 70] on textarea "data analysis, and project management tools — like Jira, [PERSON_NAME], and [PE…" at bounding box center [420, 78] width 139 height 22
type textarea "data analysis, and project management tools—like Jira, [PERSON_NAME], and [PERS…"
click at [8, 249] on icon "Play/Pause" at bounding box center [10, 251] width 4 height 6
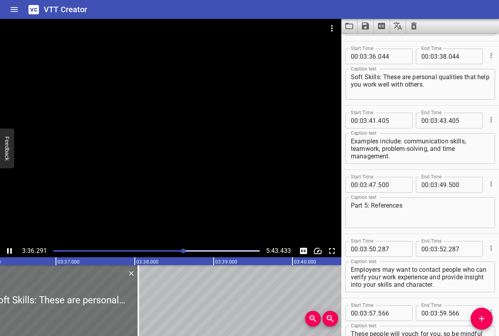
scroll to position [3341, 0]
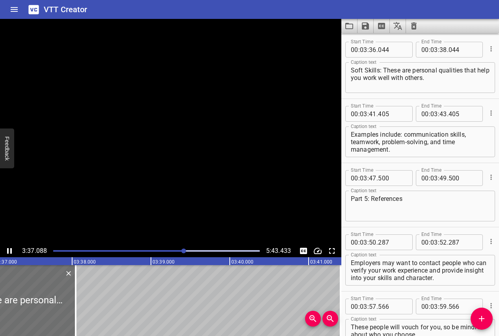
click at [8, 249] on icon "Play/Pause" at bounding box center [9, 251] width 5 height 6
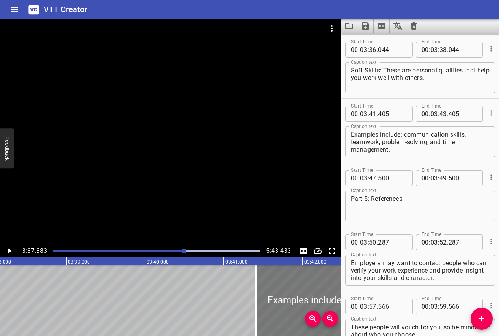
scroll to position [0, 17203]
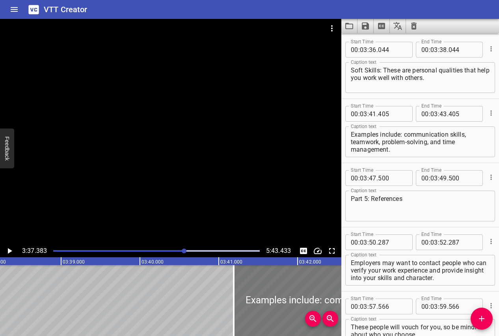
drag, startPoint x: 280, startPoint y: 291, endPoint x: 262, endPoint y: 292, distance: 18.1
click at [262, 292] on div at bounding box center [313, 300] width 158 height 71
type input "175"
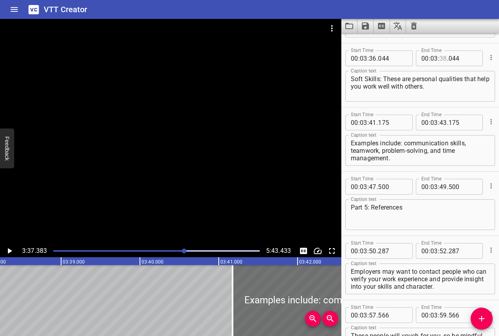
click at [446, 58] on input "number" at bounding box center [442, 58] width 7 height 16
type input "41"
type input "175"
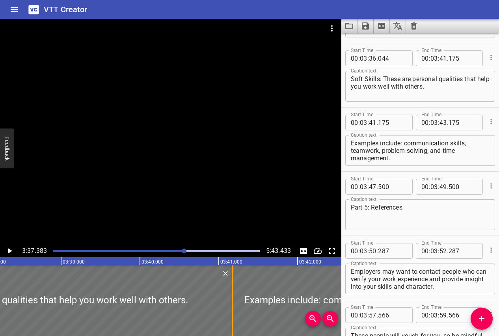
click at [231, 298] on div at bounding box center [233, 300] width 8 height 71
click at [9, 252] on icon "Play/Pause" at bounding box center [10, 251] width 4 height 6
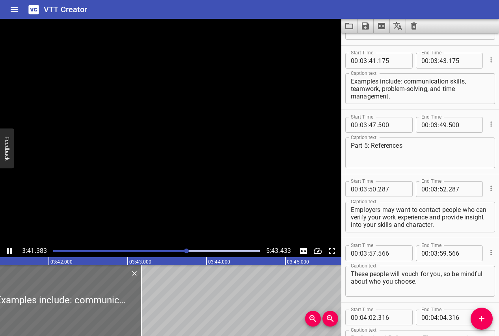
scroll to position [3405, 0]
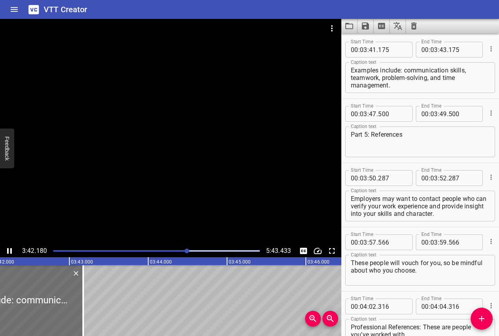
click at [9, 251] on icon "Play/Pause" at bounding box center [9, 250] width 9 height 9
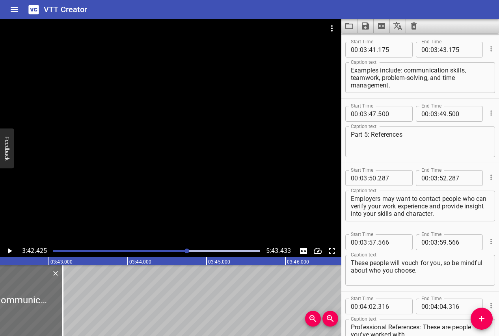
scroll to position [0, 17534]
click at [404, 71] on textarea "Examples include: communication skills, teamwork, problem-solving, and time man…" at bounding box center [420, 78] width 139 height 22
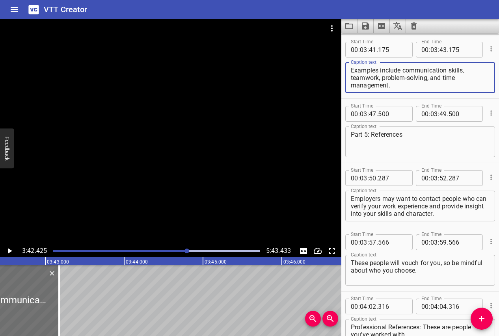
type textarea "Examples include communication skills, teamwork, problem-solving, and time mana…"
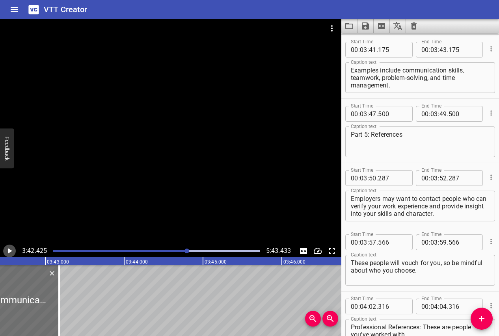
click at [10, 249] on icon "Play/Pause" at bounding box center [9, 250] width 9 height 9
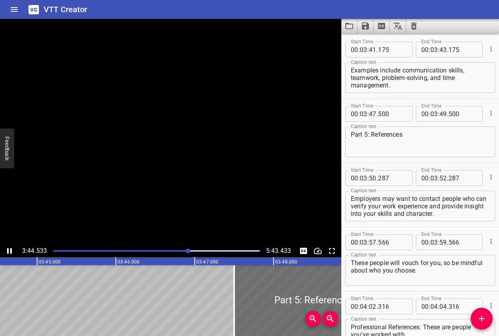
click at [10, 249] on icon "Play/Pause" at bounding box center [9, 250] width 9 height 9
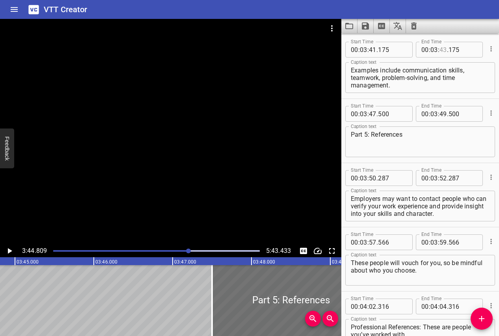
click at [443, 52] on input "number" at bounding box center [442, 50] width 7 height 16
type input "47"
type input "500"
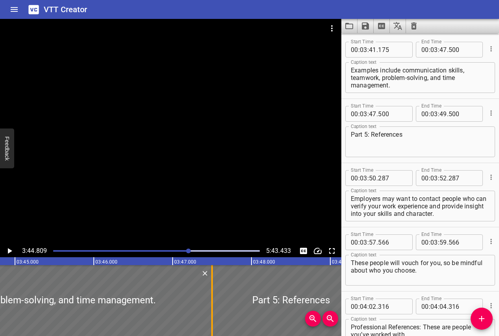
click at [213, 312] on div at bounding box center [212, 300] width 8 height 71
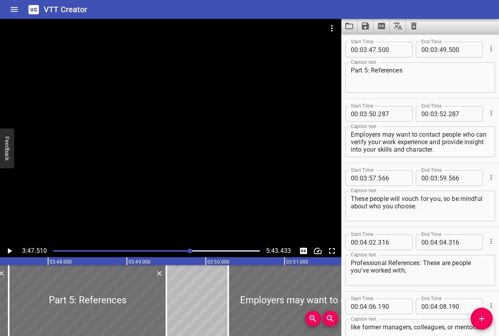
scroll to position [0, 17935]
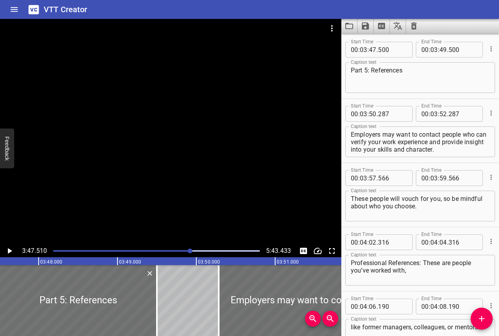
click at [8, 248] on icon "Play/Pause" at bounding box center [9, 250] width 9 height 9
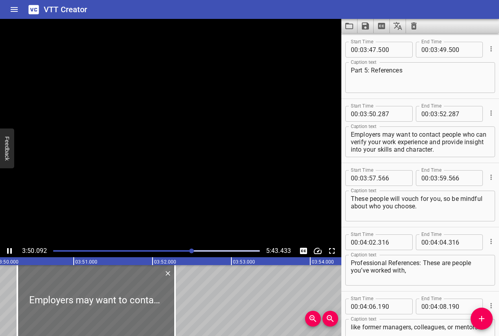
click at [8, 248] on icon "Play/Pause" at bounding box center [9, 250] width 9 height 9
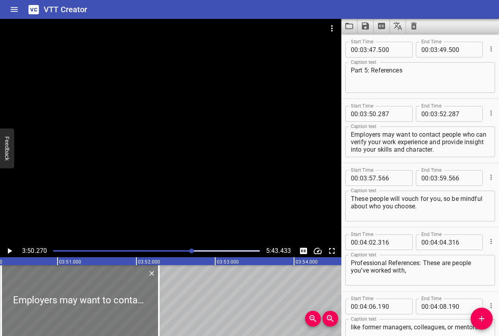
scroll to position [0, 18116]
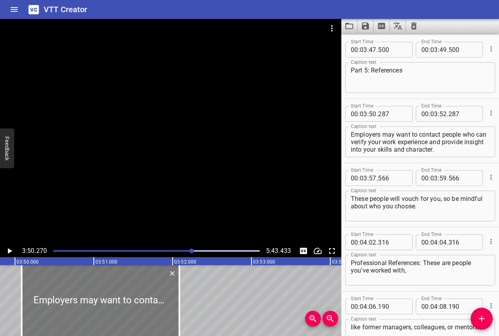
drag, startPoint x: 88, startPoint y: 306, endPoint x: 73, endPoint y: 306, distance: 15.8
click at [73, 306] on div at bounding box center [101, 300] width 158 height 71
type input "087"
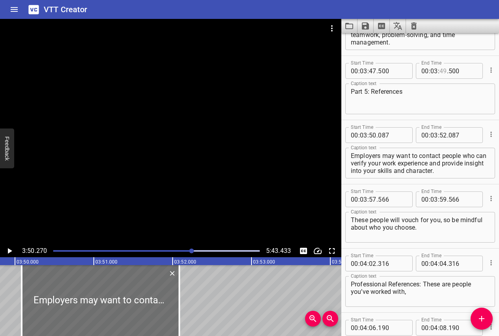
click at [443, 73] on input "number" at bounding box center [442, 71] width 7 height 16
type input "50"
type input "087"
click at [7, 252] on icon "Play/Pause" at bounding box center [9, 250] width 9 height 9
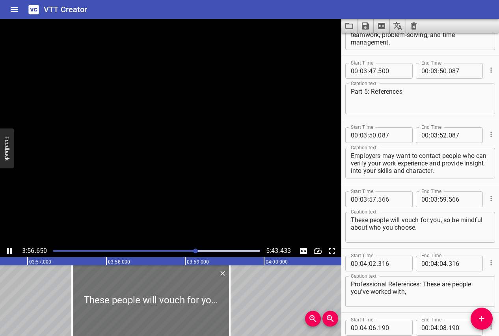
click at [7, 252] on icon "Play/Pause" at bounding box center [9, 251] width 5 height 6
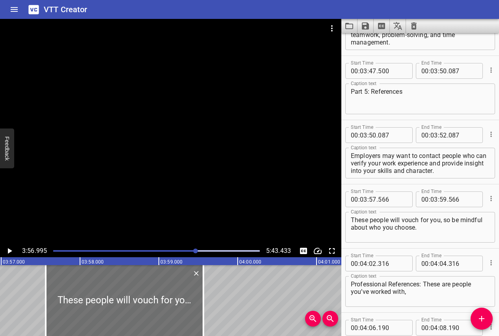
scroll to position [0, 18683]
click at [443, 129] on input "number" at bounding box center [442, 135] width 7 height 16
type input "57"
type input "566"
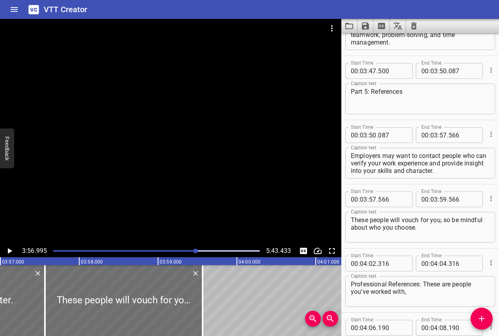
click at [10, 252] on icon "Play/Pause" at bounding box center [10, 251] width 4 height 6
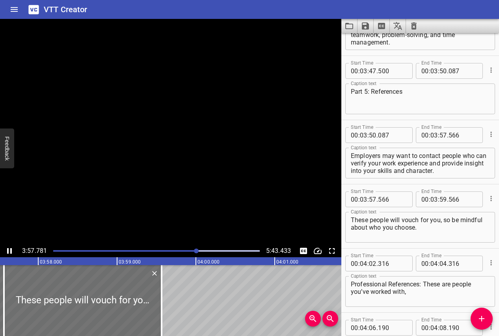
scroll to position [0, 18744]
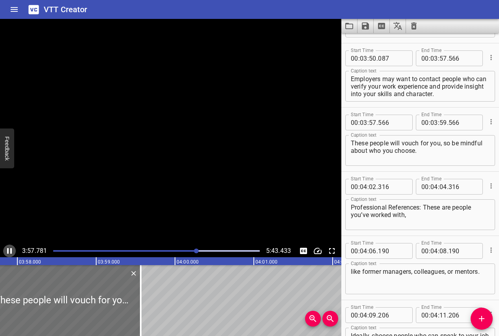
click at [10, 252] on icon "Play/Pause" at bounding box center [9, 251] width 5 height 6
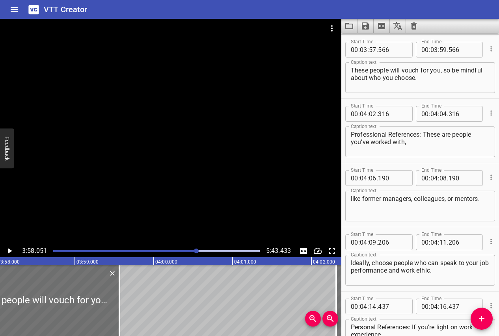
click at [10, 252] on icon "Play/Pause" at bounding box center [10, 251] width 4 height 6
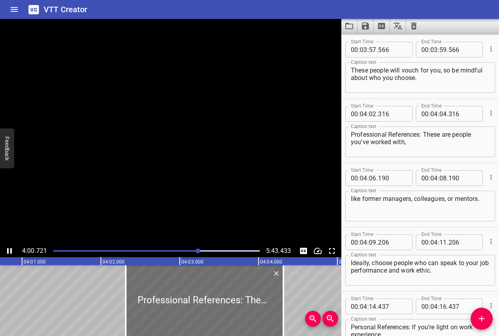
click at [10, 252] on icon "Play/Pause" at bounding box center [9, 251] width 5 height 6
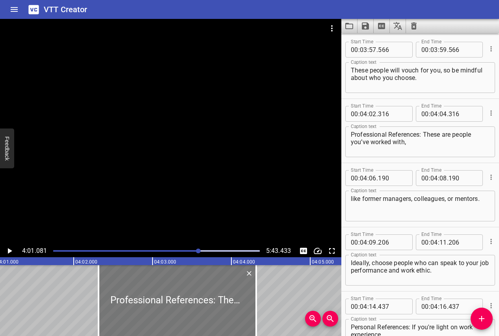
scroll to position [0, 19005]
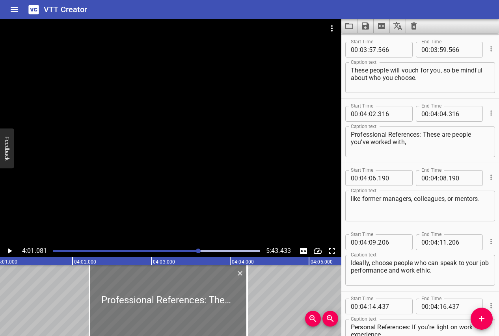
drag, startPoint x: 124, startPoint y: 319, endPoint x: 115, endPoint y: 318, distance: 9.1
click at [116, 319] on div at bounding box center [168, 300] width 158 height 71
type input "216"
click at [7, 250] on icon "Play/Pause" at bounding box center [9, 250] width 9 height 9
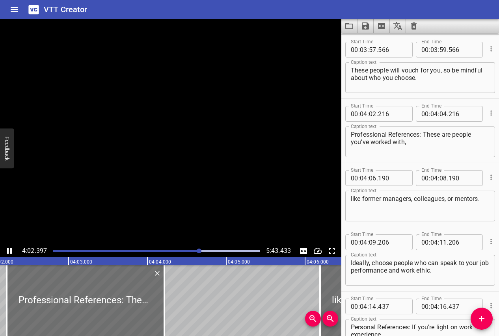
scroll to position [3655, 0]
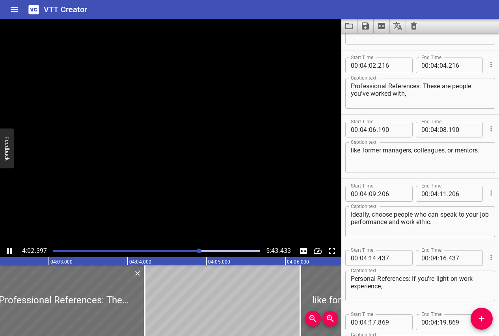
click at [7, 250] on icon "Play/Pause" at bounding box center [9, 251] width 5 height 6
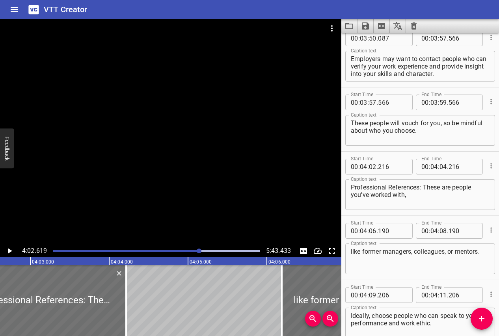
scroll to position [3540, 0]
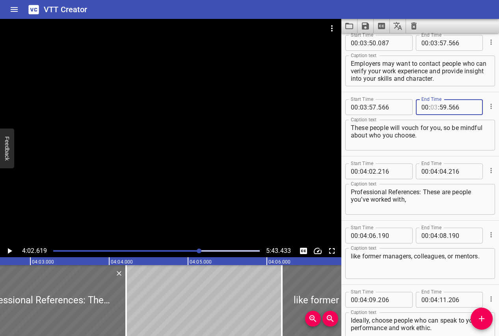
click at [434, 108] on input "number" at bounding box center [433, 107] width 7 height 16
type input "04"
type input "02"
type input "216"
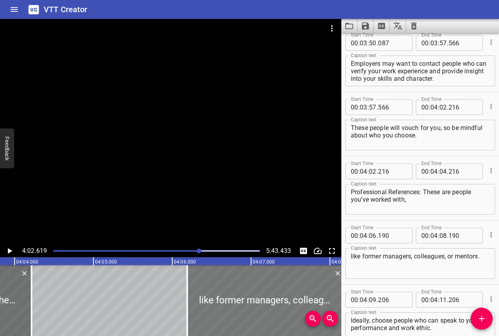
scroll to position [0, 19221]
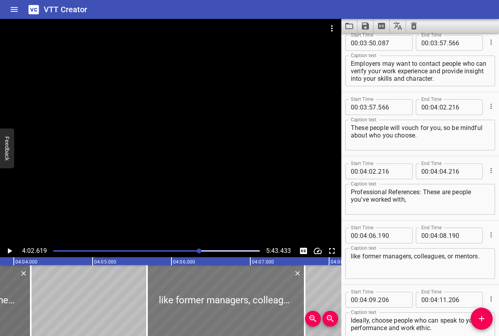
drag, startPoint x: 212, startPoint y: 303, endPoint x: 172, endPoint y: 303, distance: 39.4
click at [172, 303] on div at bounding box center [226, 300] width 158 height 71
type input "05"
type input "690"
type input "07"
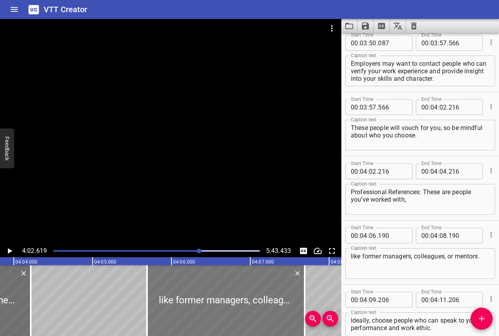
type input "690"
click at [145, 303] on div at bounding box center [147, 300] width 8 height 71
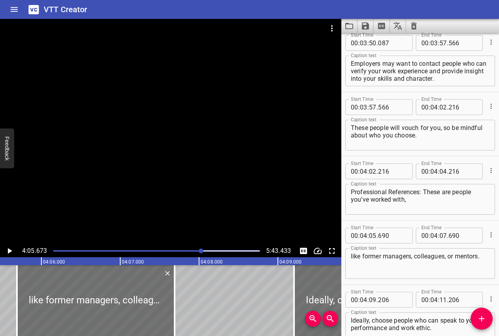
scroll to position [0, 19366]
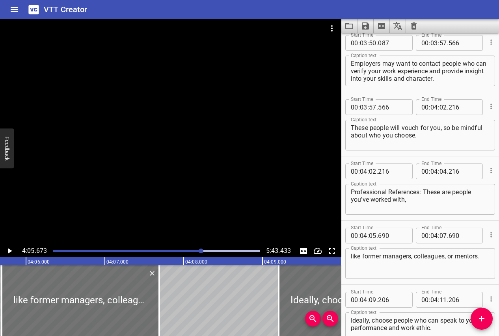
click at [10, 251] on icon "Play/Pause" at bounding box center [10, 251] width 4 height 6
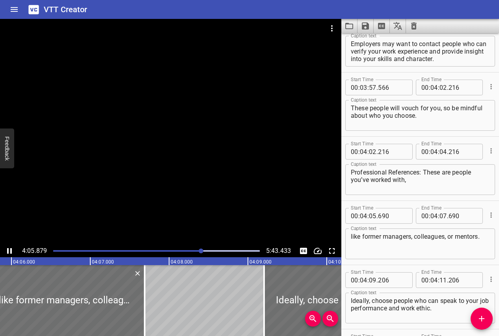
scroll to position [0, 19383]
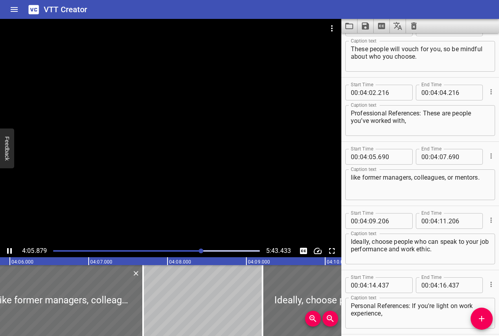
click at [10, 251] on icon "Play/Pause" at bounding box center [9, 250] width 9 height 9
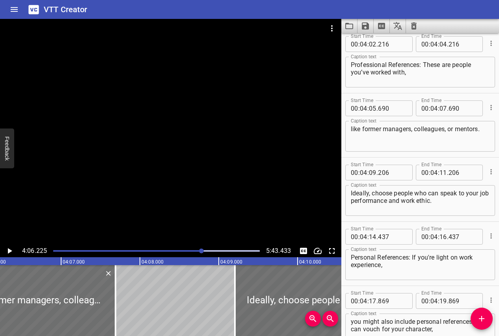
scroll to position [3607, 0]
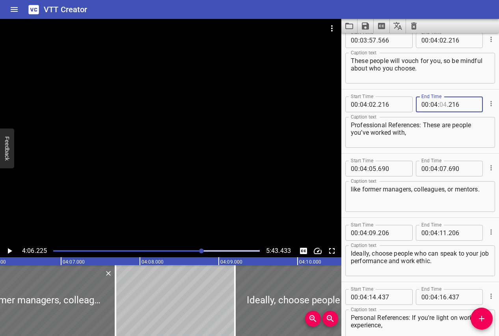
click at [444, 104] on input "number" at bounding box center [442, 105] width 7 height 16
type input "06"
type input "690"
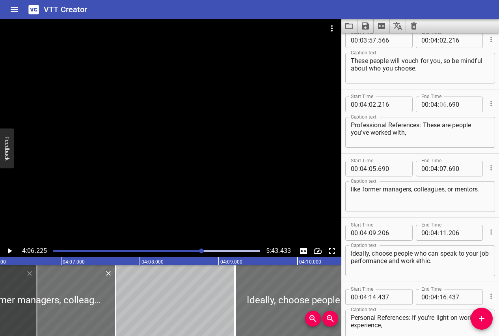
click at [446, 104] on input "number" at bounding box center [442, 105] width 7 height 16
type input "05"
type input "690"
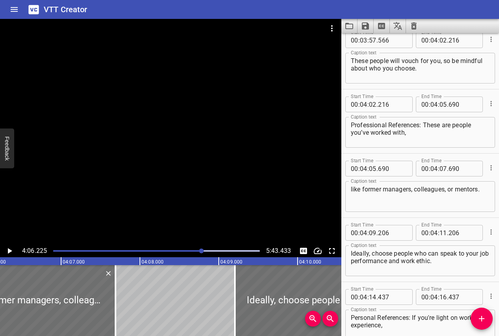
click at [8, 250] on icon "Play/Pause" at bounding box center [10, 251] width 4 height 6
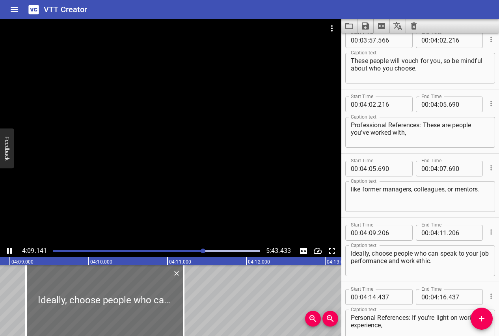
scroll to position [0, 19640]
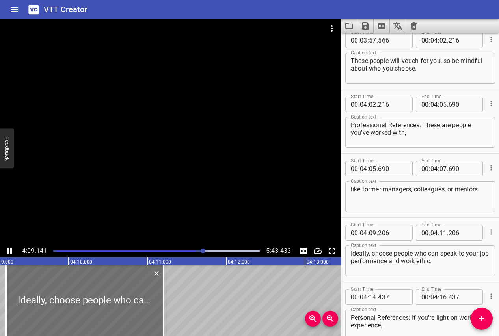
click at [8, 253] on icon "Play/Pause" at bounding box center [9, 251] width 5 height 6
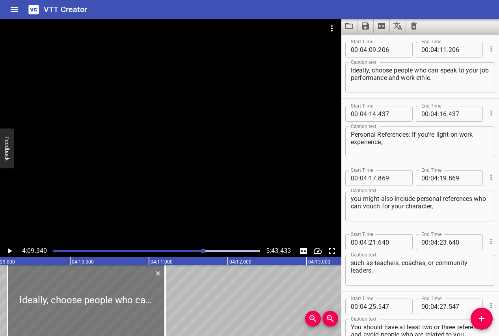
scroll to position [0, 19610]
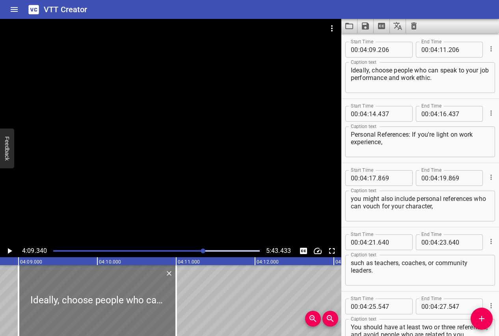
drag, startPoint x: 71, startPoint y: 299, endPoint x: 56, endPoint y: 300, distance: 15.4
click at [56, 300] on div at bounding box center [98, 300] width 158 height 71
type input "001"
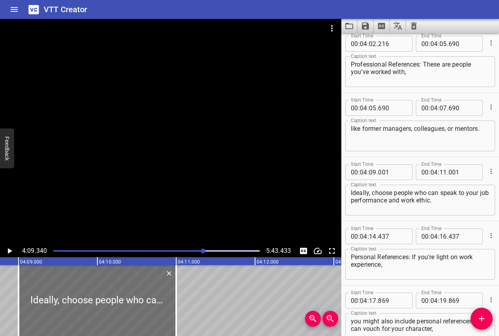
scroll to position [3666, 0]
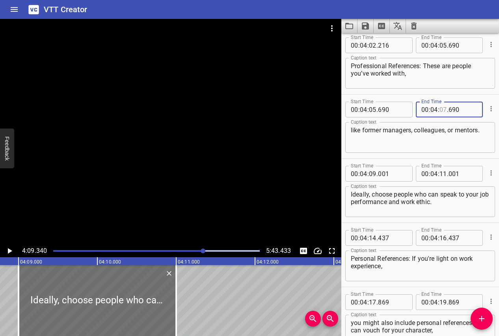
click at [443, 107] on input "number" at bounding box center [442, 110] width 7 height 16
type input "09"
type input "001"
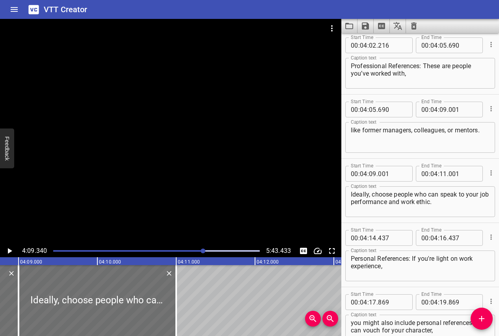
click at [9, 250] on icon "Play/Pause" at bounding box center [10, 251] width 4 height 6
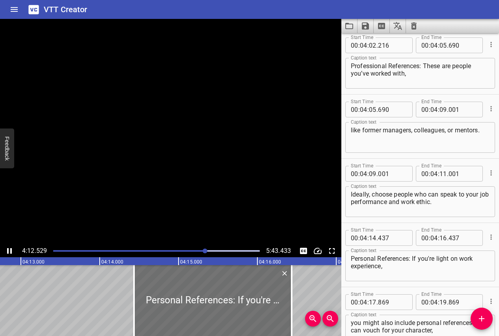
click at [9, 250] on icon "Play/Pause" at bounding box center [9, 250] width 9 height 9
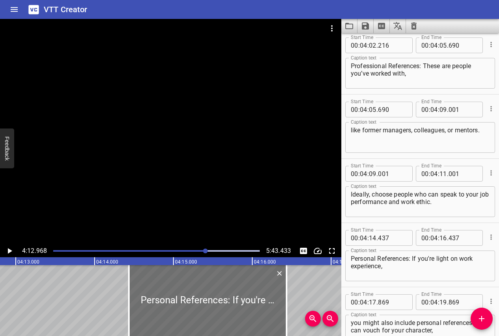
scroll to position [0, 19942]
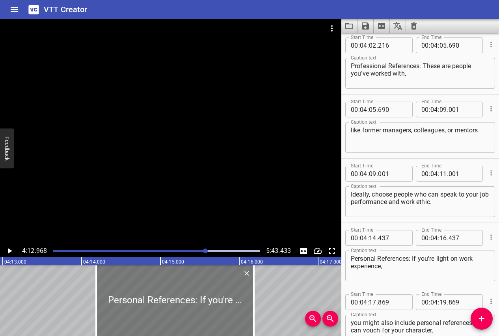
drag, startPoint x: 186, startPoint y: 318, endPoint x: 167, endPoint y: 317, distance: 19.3
click at [167, 317] on div at bounding box center [175, 300] width 158 height 71
type input "187"
click at [440, 173] on input "number" at bounding box center [442, 174] width 7 height 16
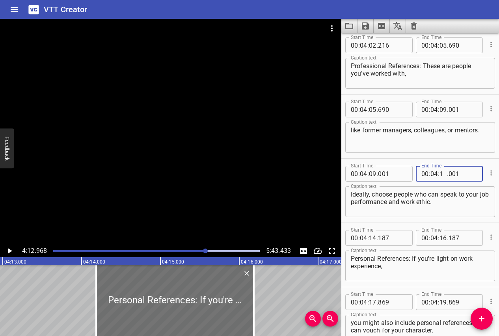
type input "14"
type input "187"
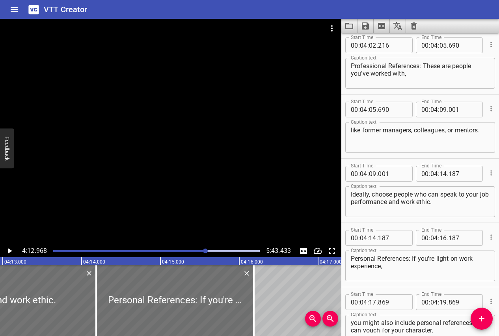
click at [8, 251] on icon "Play/Pause" at bounding box center [10, 251] width 4 height 6
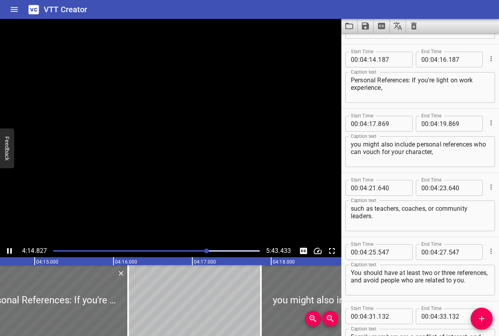
scroll to position [3855, 0]
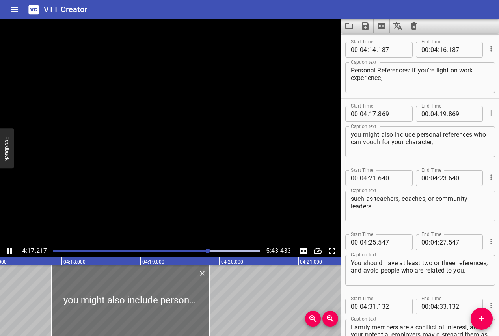
click at [8, 251] on icon "Play/Pause" at bounding box center [9, 251] width 5 height 6
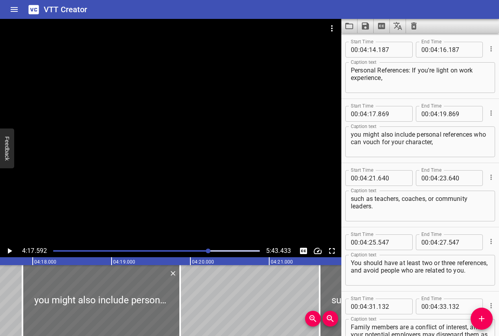
scroll to position [0, 20306]
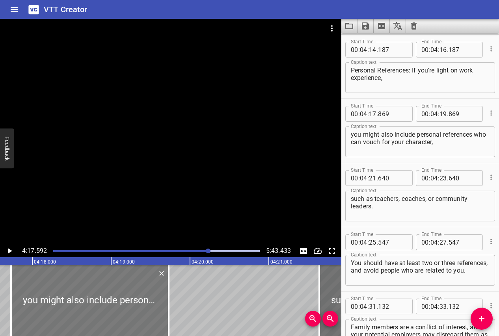
drag, startPoint x: 131, startPoint y: 297, endPoint x: 121, endPoint y: 298, distance: 9.5
click at [121, 298] on div at bounding box center [90, 300] width 158 height 71
type input "749"
click at [443, 49] on input "number" at bounding box center [442, 50] width 7 height 16
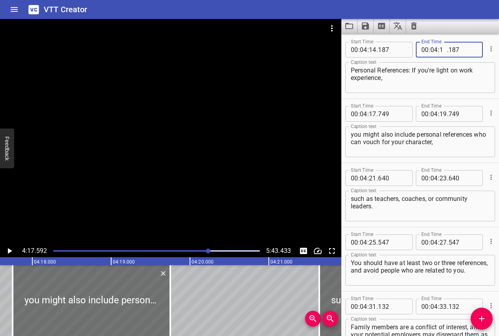
type input "17"
type input "749"
click at [8, 251] on icon "Play/Pause" at bounding box center [10, 251] width 4 height 6
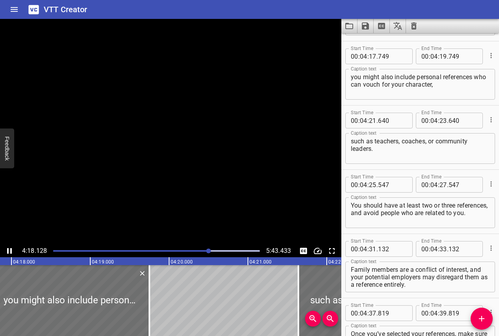
scroll to position [3919, 0]
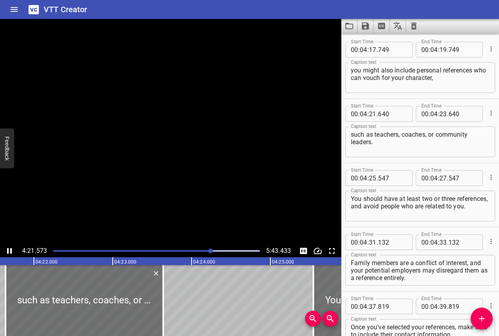
click at [8, 251] on icon "Play/Pause" at bounding box center [9, 251] width 5 height 6
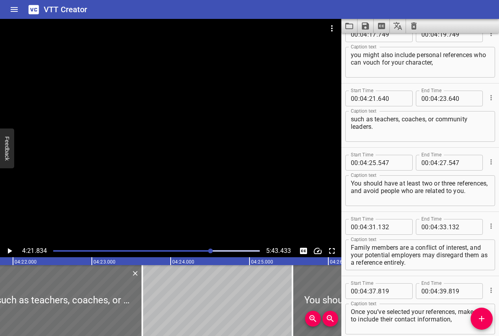
scroll to position [3916, 0]
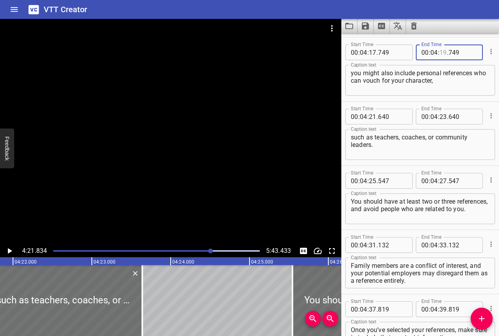
click at [441, 51] on input "number" at bounding box center [442, 53] width 7 height 16
type input "21"
type input "640"
click at [10, 250] on icon "Play/Pause" at bounding box center [10, 251] width 4 height 6
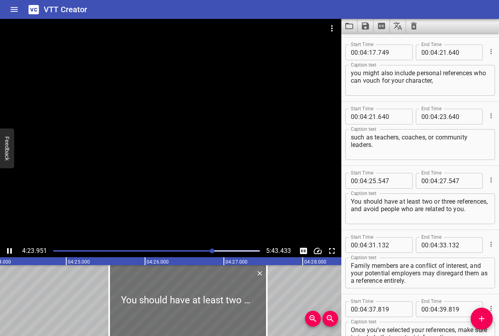
click at [9, 251] on icon "Play/Pause" at bounding box center [9, 250] width 9 height 9
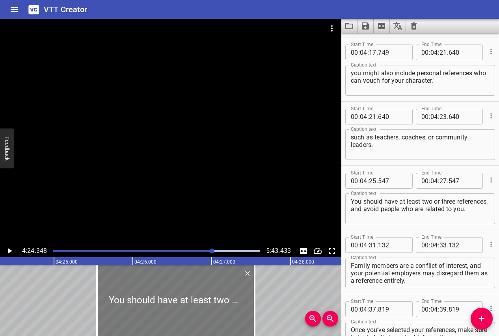
scroll to position [0, 20839]
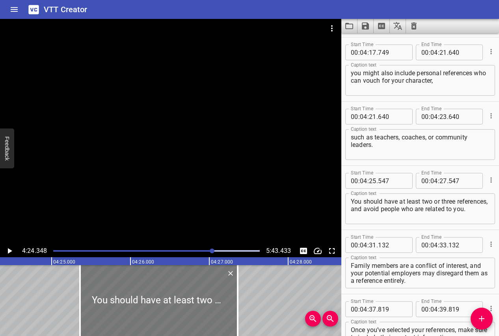
drag, startPoint x: 141, startPoint y: 285, endPoint x: 127, endPoint y: 287, distance: 14.6
click at [127, 287] on div at bounding box center [159, 300] width 158 height 71
type input "362"
click at [444, 115] on input "number" at bounding box center [442, 117] width 7 height 16
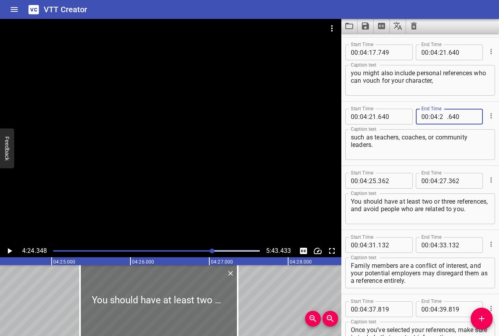
type input "25"
type input "362"
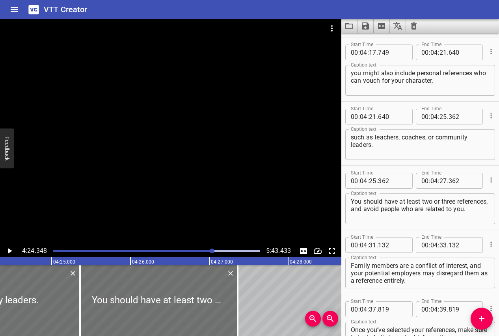
click at [9, 254] on icon "Play/Pause" at bounding box center [9, 250] width 9 height 9
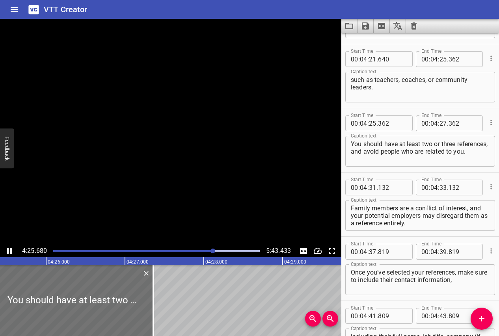
scroll to position [4048, 0]
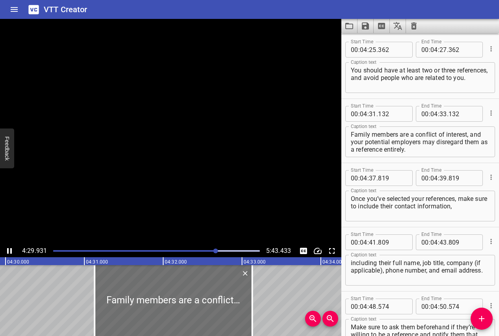
click at [9, 254] on icon "Play/Pause" at bounding box center [9, 250] width 9 height 9
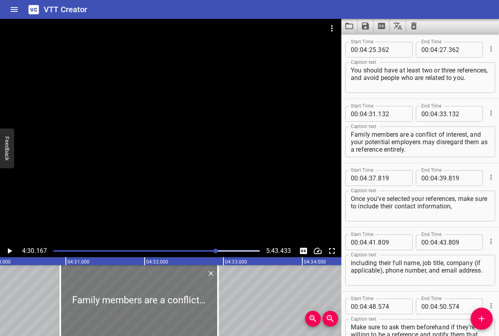
drag, startPoint x: 119, startPoint y: 285, endPoint x: 103, endPoint y: 285, distance: 15.8
click at [103, 285] on div at bounding box center [139, 300] width 158 height 71
type input "30"
type input "932"
type input "32"
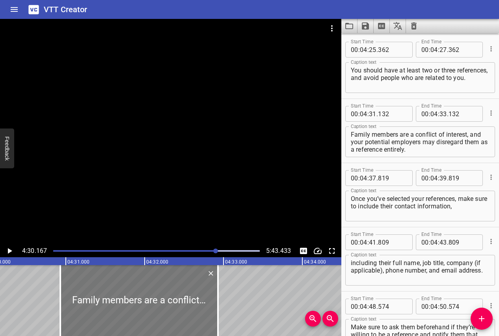
type input "932"
click at [442, 47] on input "number" at bounding box center [442, 50] width 7 height 16
type input "30"
type input "932"
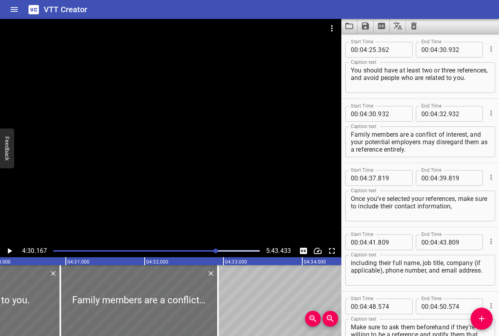
click at [12, 247] on icon "Play/Pause" at bounding box center [9, 250] width 9 height 9
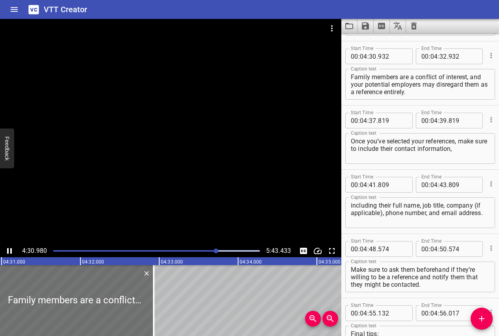
scroll to position [4112, 0]
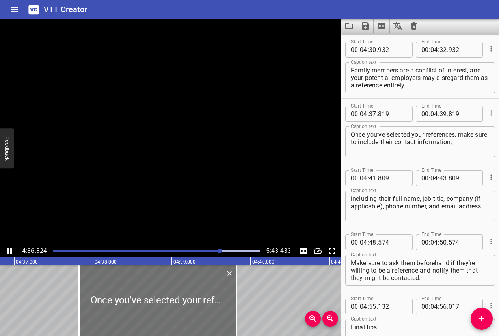
click at [8, 250] on icon "Play/Pause" at bounding box center [9, 251] width 5 height 6
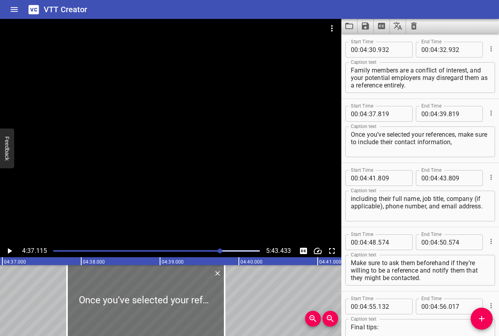
scroll to position [0, 21845]
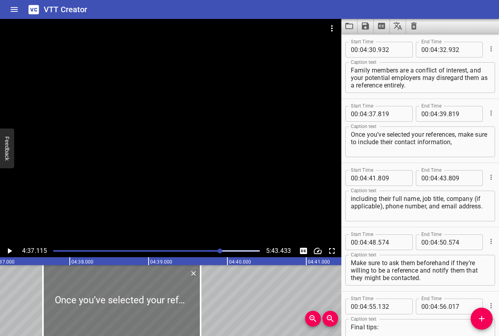
drag, startPoint x: 85, startPoint y: 305, endPoint x: 69, endPoint y: 305, distance: 15.8
click at [70, 305] on div at bounding box center [122, 300] width 158 height 71
type input "624"
click at [443, 49] on input "number" at bounding box center [442, 50] width 7 height 16
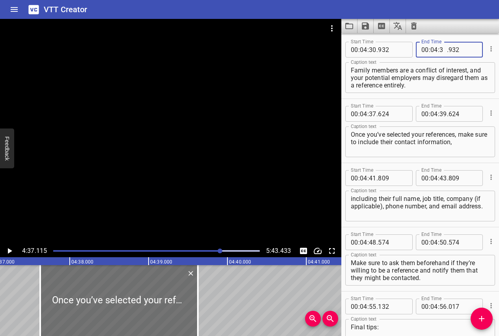
type input "37"
type input "624"
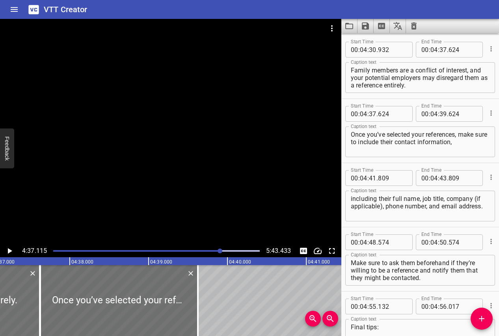
click at [13, 251] on icon "Play/Pause" at bounding box center [9, 250] width 9 height 9
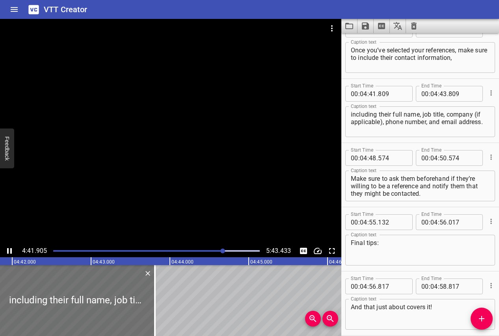
scroll to position [0, 22223]
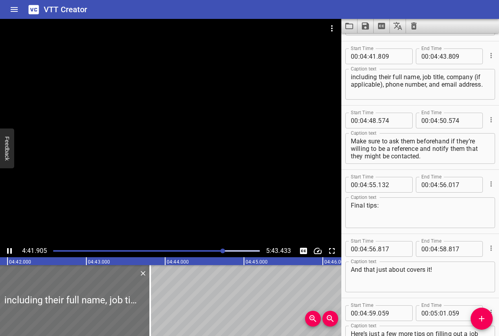
click at [8, 250] on icon "Play/Pause" at bounding box center [9, 251] width 5 height 6
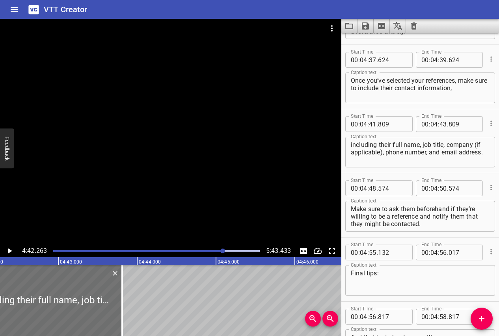
scroll to position [4154, 0]
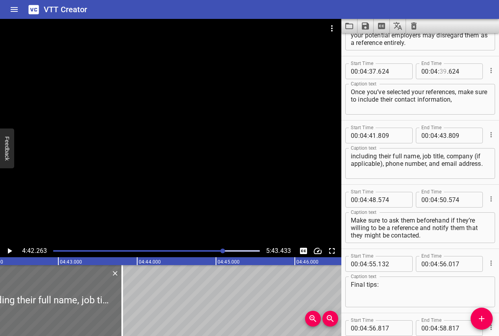
click at [443, 69] on input "number" at bounding box center [442, 71] width 7 height 16
type input "41"
type input "809"
click at [8, 247] on icon "Play/Pause" at bounding box center [9, 250] width 9 height 9
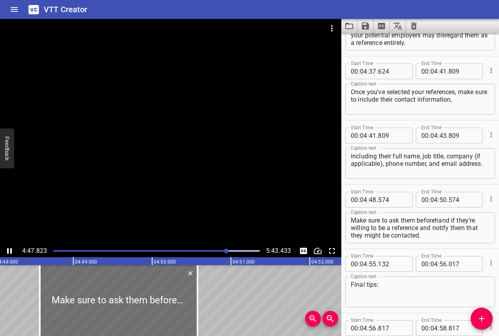
click at [8, 247] on icon "Play/Pause" at bounding box center [9, 250] width 9 height 9
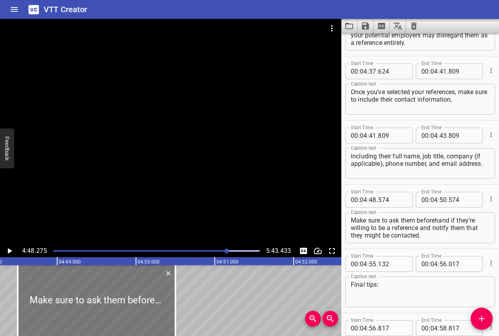
drag, startPoint x: 59, startPoint y: 292, endPoint x: 52, endPoint y: 292, distance: 6.3
click at [52, 292] on div at bounding box center [97, 300] width 158 height 71
type input "499"
click at [443, 136] on input "number" at bounding box center [442, 136] width 7 height 16
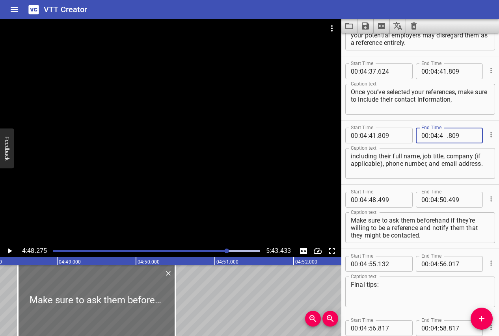
type input "48"
type input "499"
click at [9, 253] on icon "Play/Pause" at bounding box center [9, 250] width 9 height 9
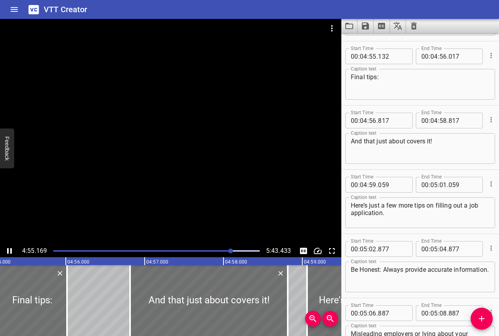
scroll to position [4369, 0]
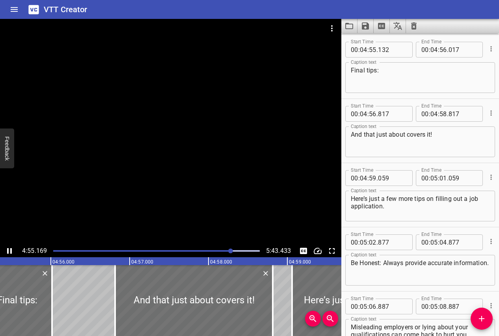
click at [9, 253] on icon "Play/Pause" at bounding box center [9, 250] width 9 height 9
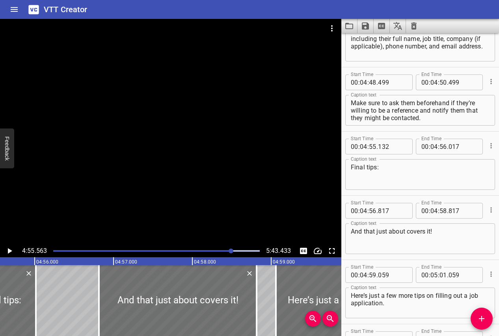
scroll to position [4262, 0]
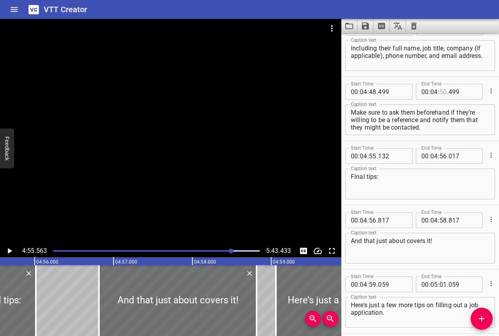
click at [444, 91] on input "number" at bounding box center [442, 92] width 7 height 16
type input "55"
type input "132"
click at [411, 175] on textarea "Final tips:" at bounding box center [420, 184] width 139 height 22
type textarea "Final tips:"
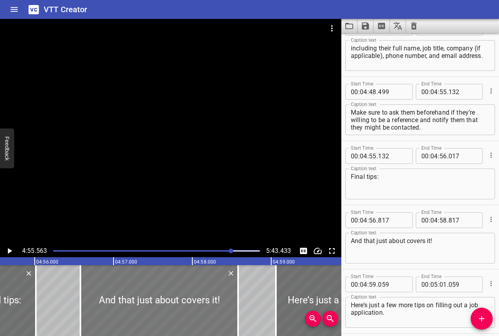
drag, startPoint x: 148, startPoint y: 320, endPoint x: 129, endPoint y: 320, distance: 18.5
click at [129, 320] on div at bounding box center [159, 300] width 158 height 71
type input "582"
click at [10, 249] on icon "Play/Pause" at bounding box center [9, 250] width 9 height 9
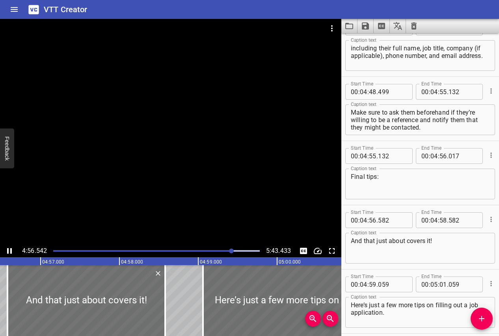
scroll to position [0, 23393]
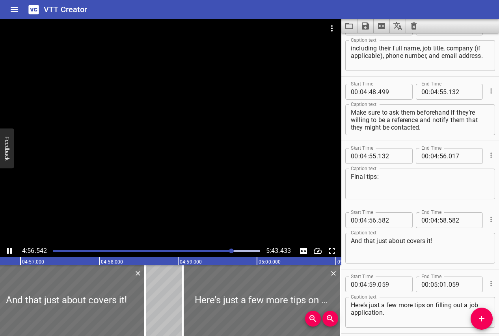
click at [10, 249] on icon "Play/Pause" at bounding box center [9, 250] width 9 height 9
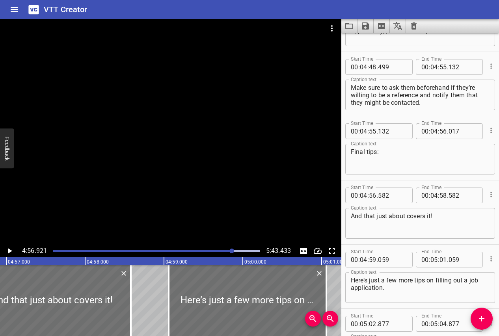
scroll to position [4285, 0]
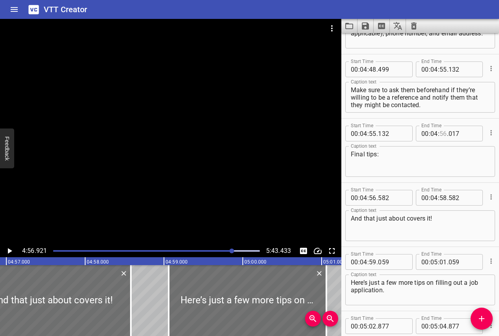
click at [441, 134] on input "number" at bounding box center [442, 134] width 7 height 16
type input "56"
type input "582"
click at [9, 251] on icon "Play/Pause" at bounding box center [10, 251] width 4 height 6
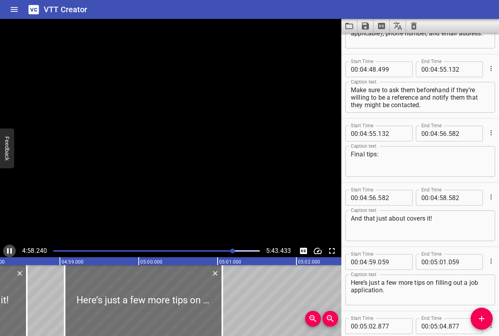
click at [9, 251] on icon "Play/Pause" at bounding box center [9, 250] width 9 height 9
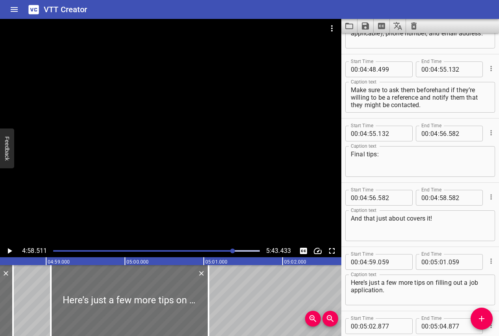
scroll to position [0, 23532]
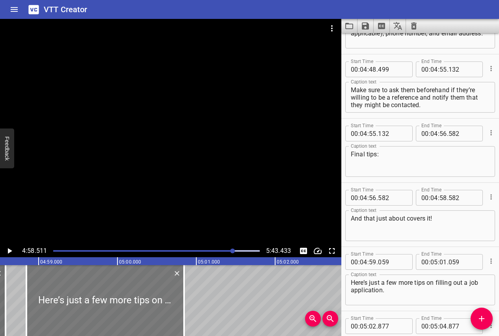
drag, startPoint x: 74, startPoint y: 297, endPoint x: 59, endPoint y: 297, distance: 15.4
click at [59, 297] on div at bounding box center [105, 300] width 158 height 71
type input "58"
type input "844"
type input "00"
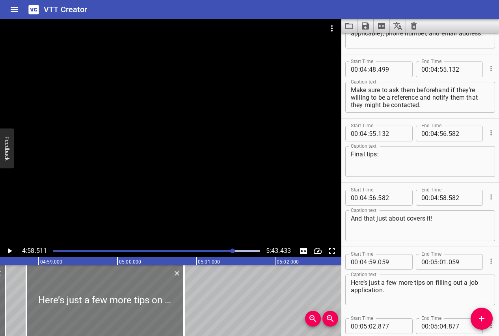
type input "844"
click at [442, 199] on input "number" at bounding box center [442, 198] width 7 height 16
type input "58"
click at [454, 200] on input "number" at bounding box center [463, 198] width 29 height 16
type input "6"
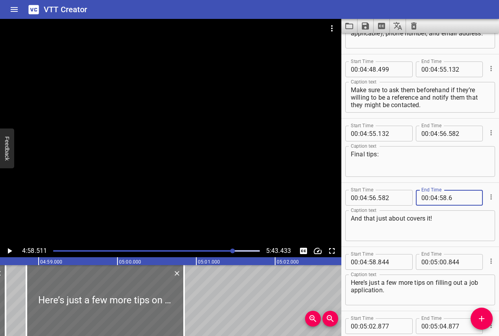
type input "582"
type input "84"
type input "4"
type input "05"
type input "24"
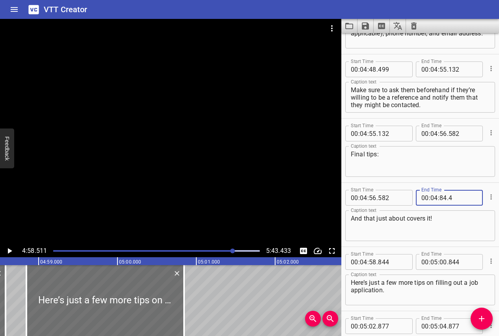
type input "004"
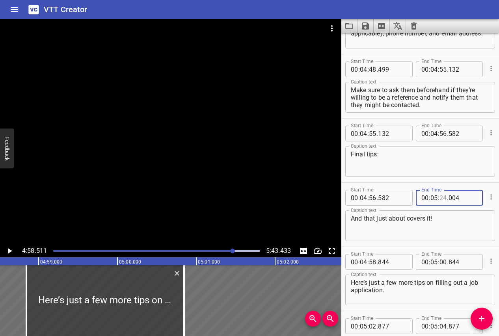
click at [442, 200] on input "number" at bounding box center [442, 198] width 7 height 16
type input "58"
type input "844"
click at [5, 252] on icon "Play/Pause" at bounding box center [9, 250] width 9 height 9
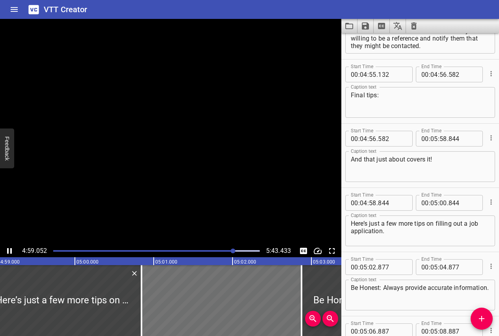
scroll to position [4419, 0]
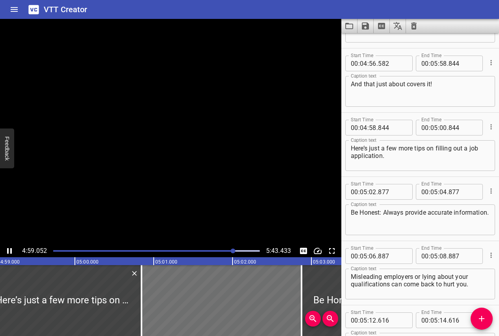
click at [5, 252] on icon "Play/Pause" at bounding box center [9, 250] width 9 height 9
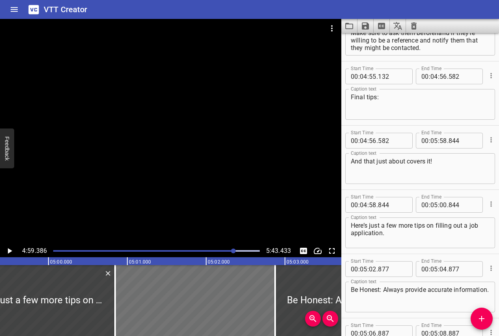
scroll to position [4338, 0]
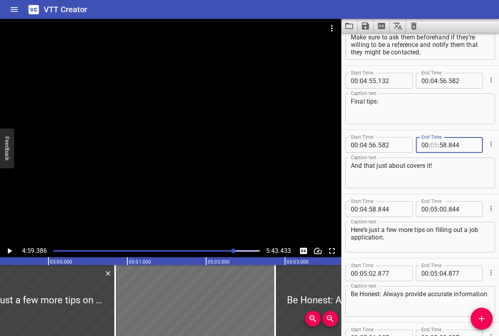
click at [432, 145] on input "number" at bounding box center [433, 145] width 7 height 16
type input "04"
type input "58"
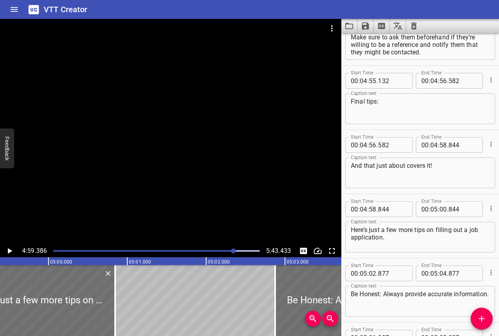
click at [9, 249] on icon "Play/Pause" at bounding box center [9, 250] width 9 height 9
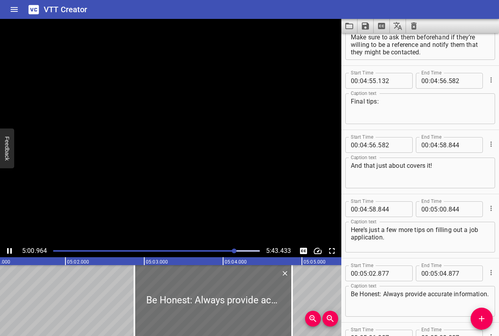
click at [9, 249] on icon "Play/Pause" at bounding box center [9, 250] width 9 height 9
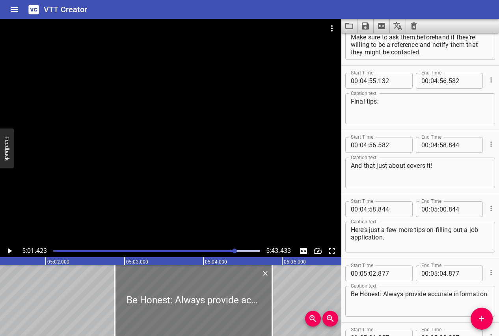
scroll to position [0, 23761]
drag, startPoint x: 168, startPoint y: 300, endPoint x: 155, endPoint y: 298, distance: 13.5
click at [155, 299] on div at bounding box center [183, 300] width 158 height 71
type input "712"
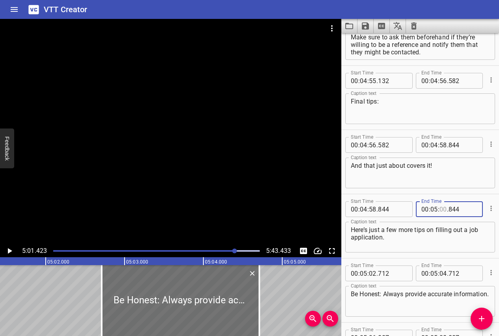
click at [443, 209] on input "number" at bounding box center [442, 209] width 7 height 16
type input "02"
type input "712"
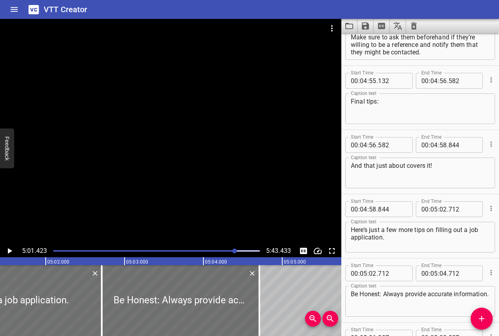
click at [7, 252] on icon "Play/Pause" at bounding box center [9, 250] width 9 height 9
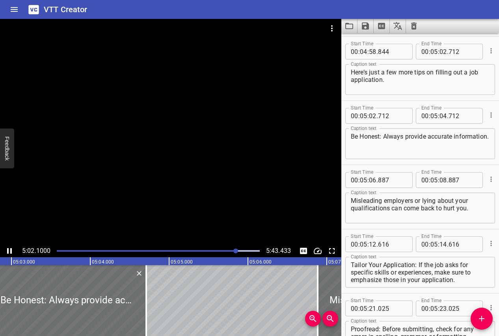
scroll to position [4562, 0]
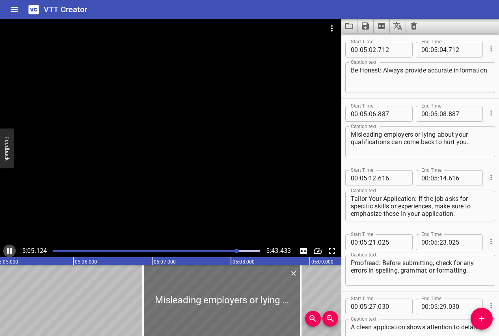
click at [7, 252] on icon "Play/Pause" at bounding box center [9, 251] width 5 height 6
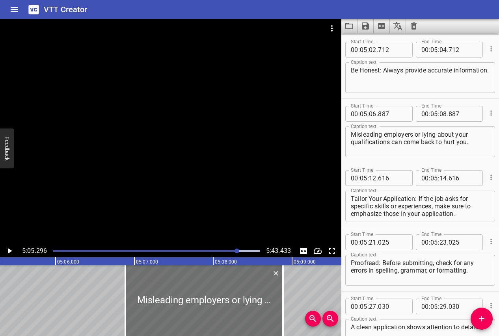
click at [7, 252] on icon "Play/Pause" at bounding box center [9, 250] width 9 height 9
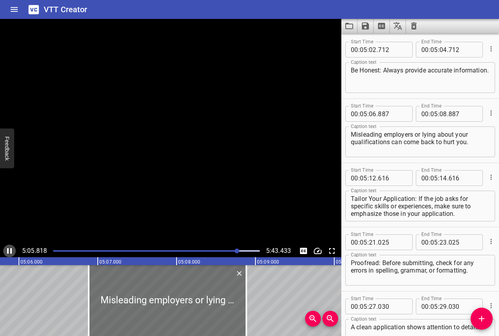
click at [7, 252] on icon "Play/Pause" at bounding box center [9, 251] width 5 height 6
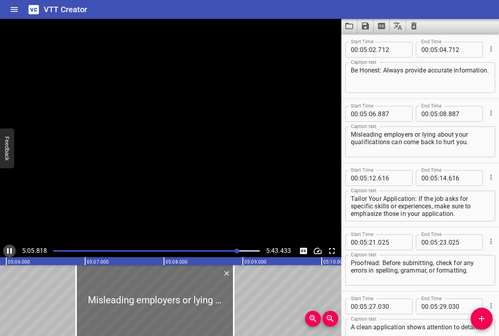
scroll to position [0, 24120]
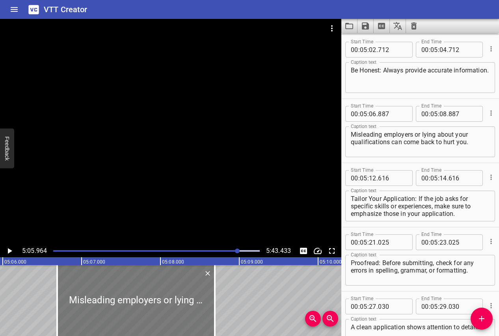
drag, startPoint x: 135, startPoint y: 299, endPoint x: 119, endPoint y: 299, distance: 15.4
click at [119, 299] on div at bounding box center [136, 300] width 158 height 71
type input "692"
click at [444, 51] on input "number" at bounding box center [442, 50] width 7 height 16
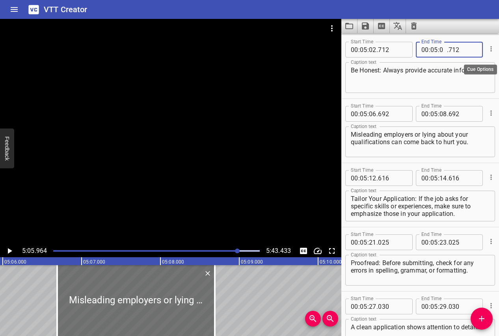
type input "06"
type input "692"
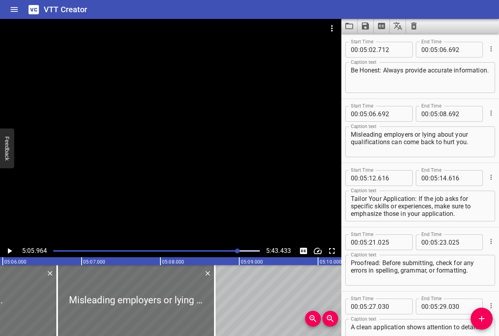
click at [7, 249] on icon "Play/Pause" at bounding box center [9, 250] width 9 height 9
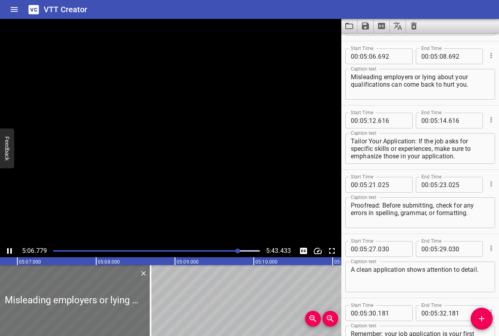
scroll to position [4626, 0]
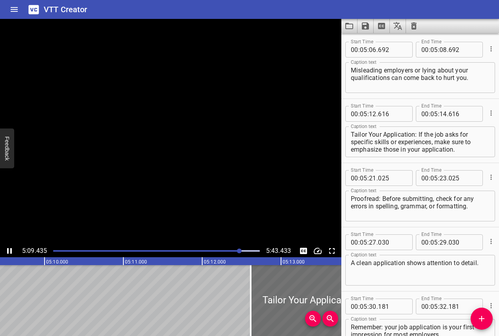
click at [7, 249] on icon "Play/Pause" at bounding box center [9, 251] width 5 height 6
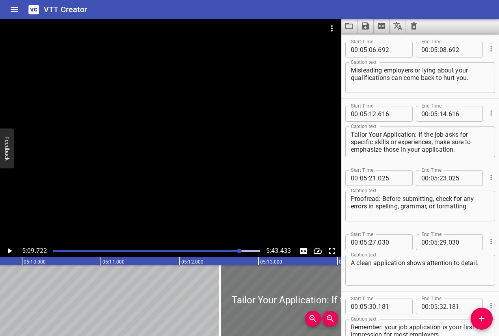
drag, startPoint x: 274, startPoint y: 309, endPoint x: 263, endPoint y: 308, distance: 11.1
click at [263, 309] on div at bounding box center [299, 300] width 158 height 71
type input "476"
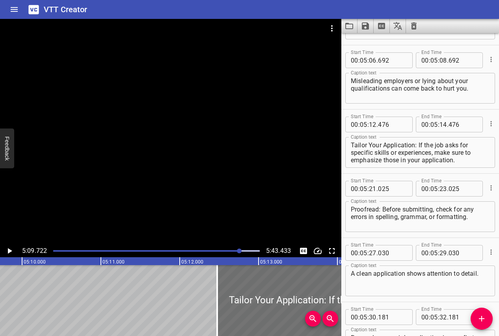
scroll to position [4616, 0]
click at [7, 249] on icon "Play/Pause" at bounding box center [9, 250] width 9 height 9
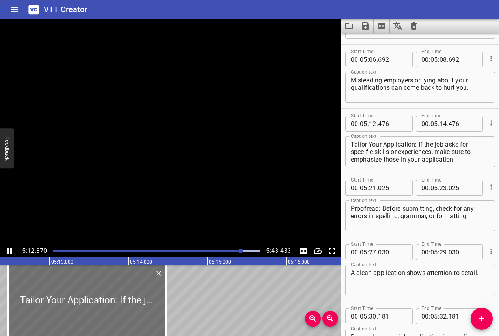
scroll to position [0, 24645]
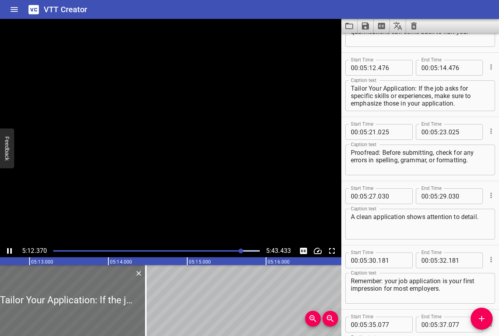
click at [7, 249] on icon "Play/Pause" at bounding box center [9, 251] width 5 height 6
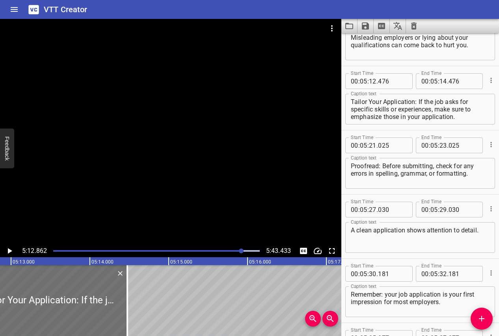
scroll to position [0, 0]
click at [9, 248] on icon "Play/Pause" at bounding box center [9, 250] width 9 height 9
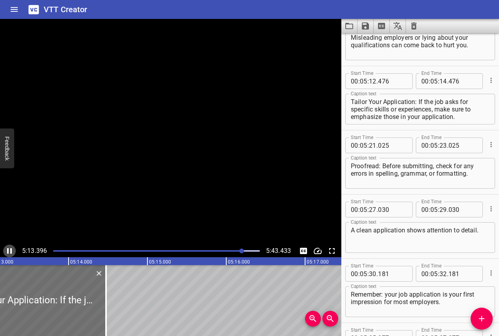
click at [9, 248] on icon "Play/Pause" at bounding box center [9, 250] width 9 height 9
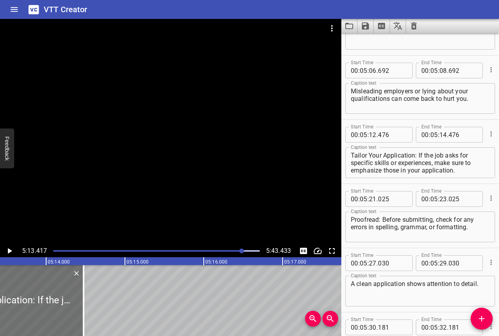
scroll to position [4536, 0]
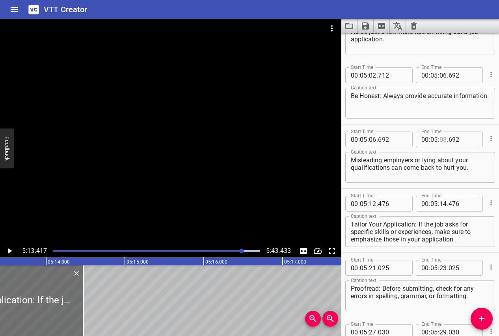
click at [445, 139] on input "number" at bounding box center [442, 140] width 7 height 16
type input "12"
type input "476"
click at [6, 251] on icon "Play/Pause" at bounding box center [9, 250] width 9 height 9
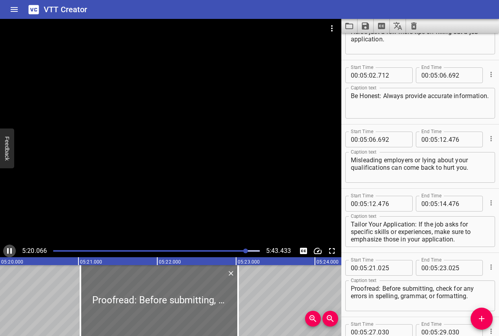
click at [6, 251] on icon "Play/Pause" at bounding box center [9, 250] width 9 height 9
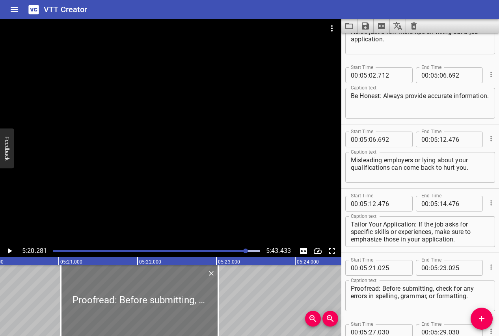
scroll to position [0, 25248]
drag, startPoint x: 73, startPoint y: 318, endPoint x: 63, endPoint y: 318, distance: 10.3
click at [63, 318] on div at bounding box center [132, 300] width 158 height 71
type input "20"
type input "900"
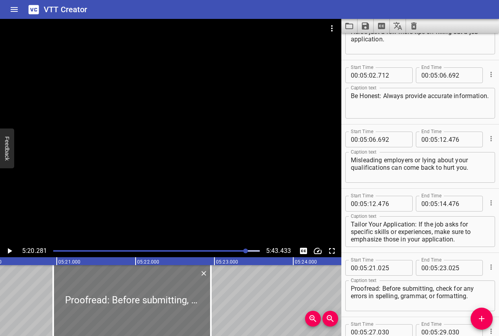
type input "22"
type input "900"
click at [443, 202] on input "number" at bounding box center [442, 204] width 7 height 16
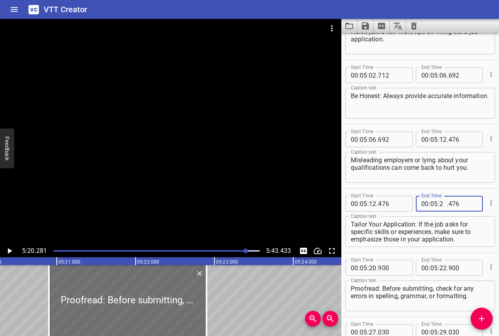
type input "20"
type input "900"
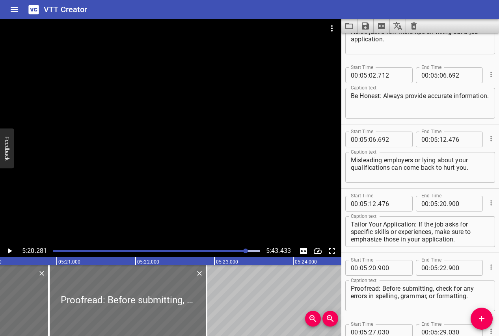
click at [6, 250] on icon "Play/Pause" at bounding box center [9, 250] width 9 height 9
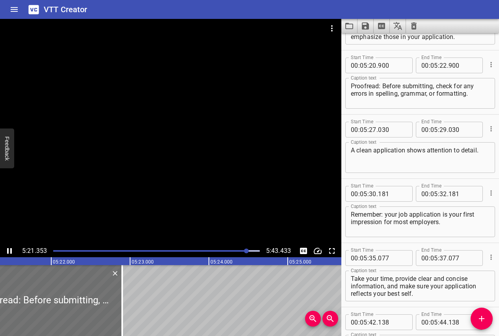
scroll to position [4754, 0]
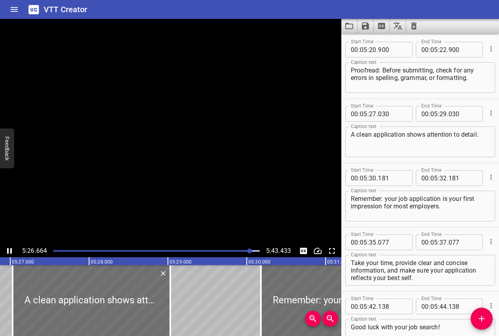
click at [5, 251] on icon "Play/Pause" at bounding box center [9, 250] width 9 height 9
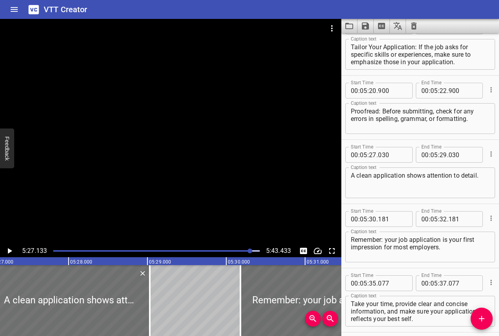
scroll to position [4705, 0]
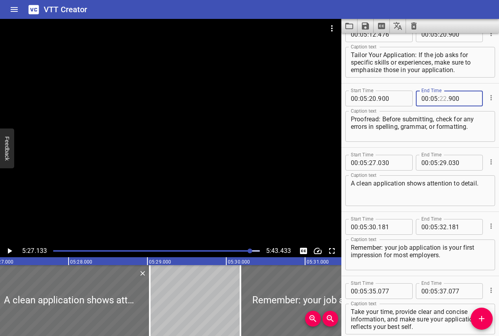
click at [443, 100] on input "number" at bounding box center [442, 99] width 7 height 16
type input "29"
type input "030"
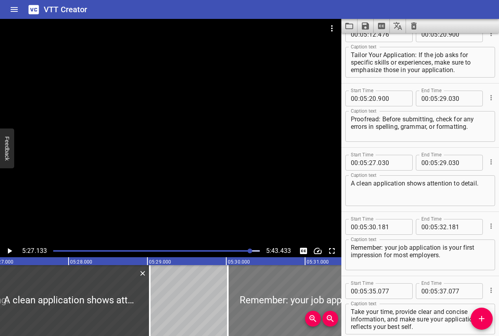
drag, startPoint x: 277, startPoint y: 301, endPoint x: 263, endPoint y: 301, distance: 13.4
click at [263, 301] on div at bounding box center [307, 300] width 158 height 71
type input "006"
click at [8, 250] on icon "Play/Pause" at bounding box center [10, 251] width 4 height 6
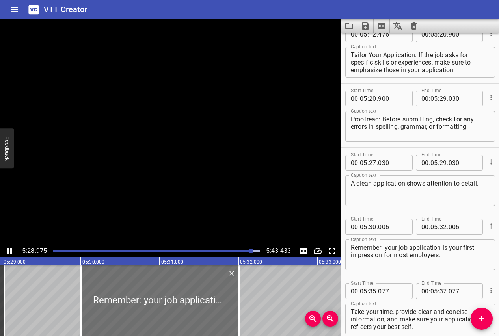
click at [8, 250] on icon "Play/Pause" at bounding box center [9, 251] width 5 height 6
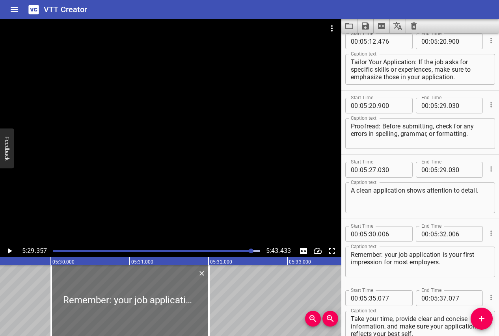
scroll to position [4698, 0]
click at [443, 108] on input "number" at bounding box center [442, 106] width 7 height 16
type input "27"
type input "030"
click at [442, 171] on input "number" at bounding box center [442, 170] width 7 height 16
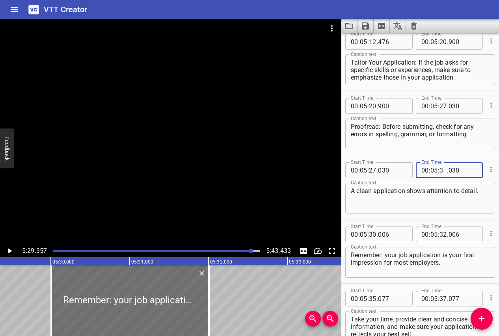
type input "30"
type input "006"
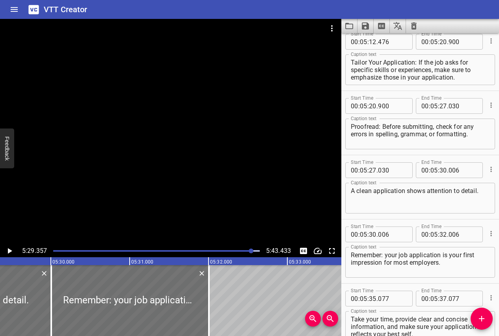
click at [7, 250] on icon "Play/Pause" at bounding box center [9, 250] width 9 height 9
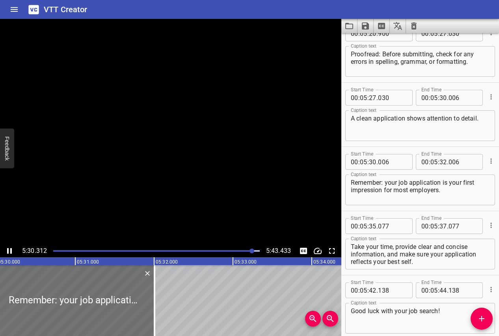
scroll to position [4809, 0]
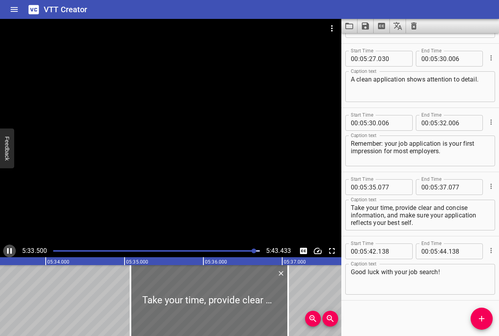
click at [7, 250] on icon "Play/Pause" at bounding box center [9, 251] width 5 height 6
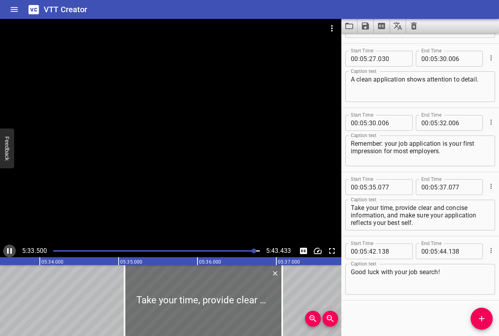
scroll to position [0, 26301]
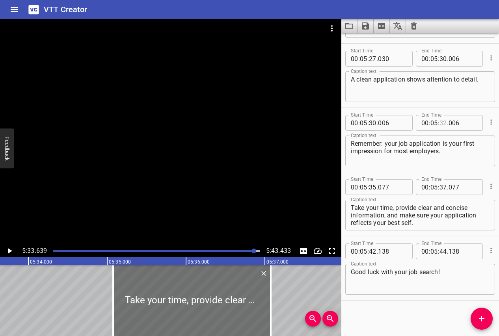
click at [443, 125] on input "number" at bounding box center [442, 123] width 7 height 16
type input "05"
type input "077"
click at [443, 123] on input "number" at bounding box center [442, 123] width 7 height 16
type input "35"
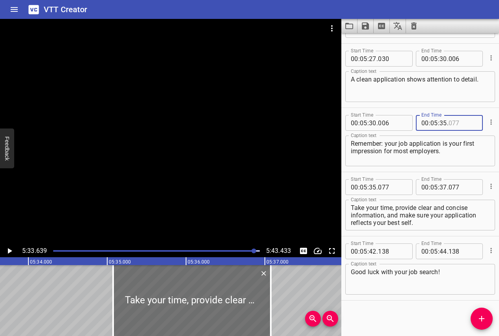
type input "077"
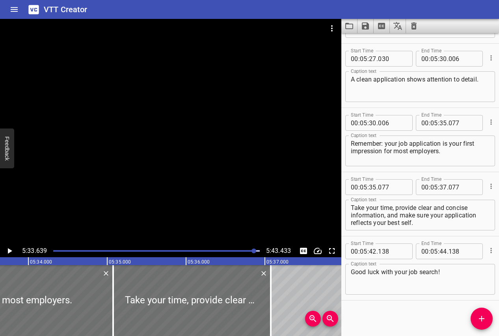
click at [11, 248] on icon "Play/Pause" at bounding box center [9, 250] width 9 height 9
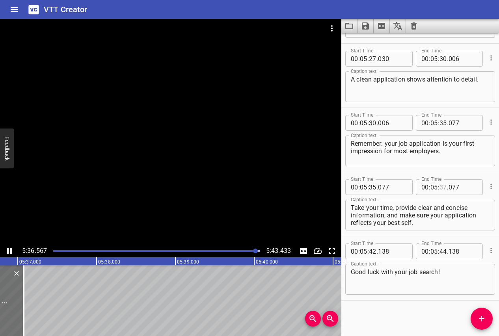
click at [441, 186] on input "number" at bounding box center [442, 187] width 7 height 16
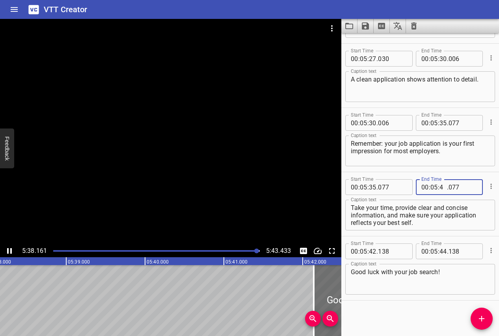
type input "42"
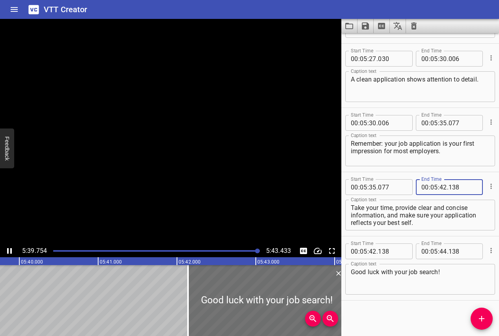
type input "138"
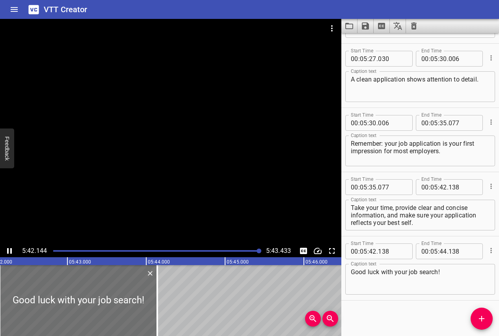
click at [7, 249] on icon "Play/Pause" at bounding box center [9, 251] width 5 height 6
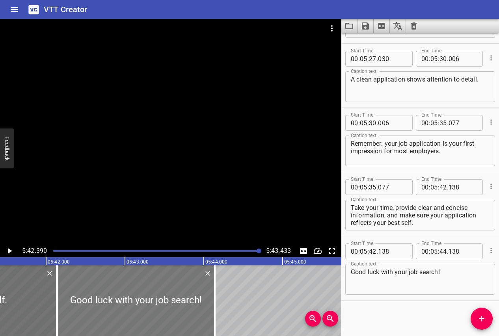
scroll to position [0, 26897]
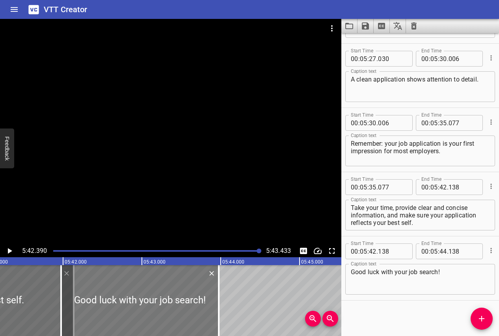
drag, startPoint x: 120, startPoint y: 308, endPoint x: 107, endPoint y: 308, distance: 13.0
click at [107, 308] on div at bounding box center [140, 300] width 158 height 71
type input "41"
type input "973"
type input "43"
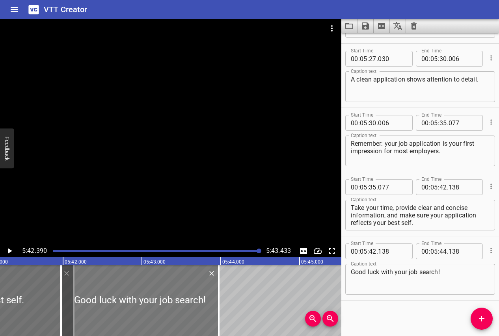
type input "973"
click at [443, 187] on input "number" at bounding box center [442, 187] width 7 height 16
type input "41"
type input "973"
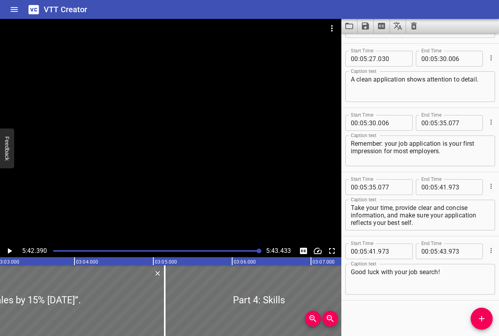
scroll to position [0, 14424]
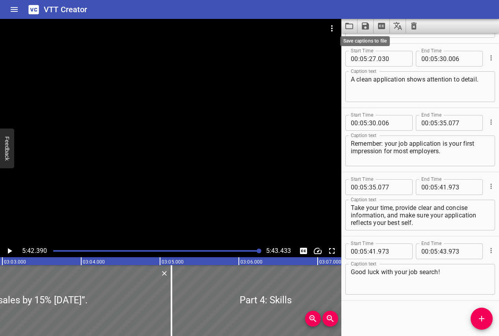
click at [363, 25] on icon "Save captions to file" at bounding box center [365, 25] width 7 height 7
click at [380, 37] on li "Save to VTT file" at bounding box center [386, 43] width 58 height 14
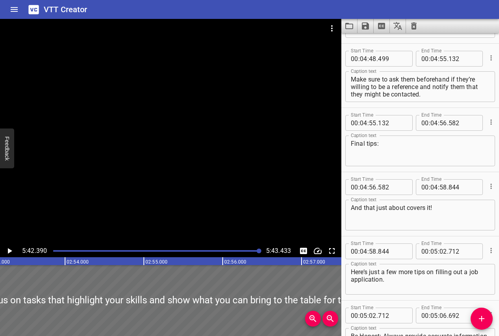
scroll to position [4295, 0]
click at [11, 248] on icon "Play/Pause" at bounding box center [9, 250] width 9 height 9
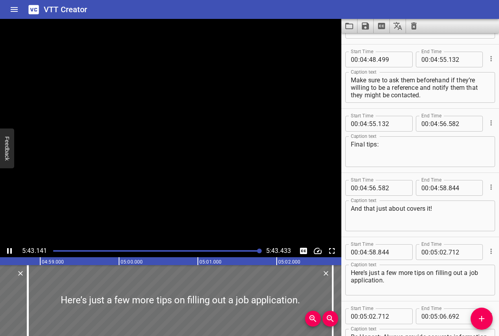
click at [11, 248] on icon "Play/Pause" at bounding box center [9, 250] width 9 height 9
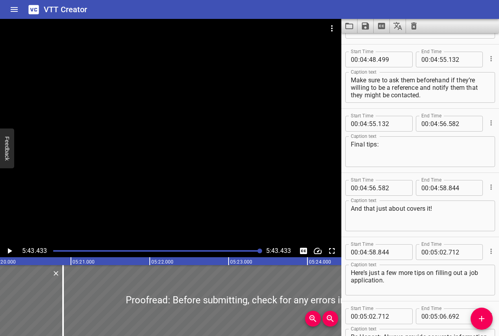
scroll to position [0, 25231]
